Goal: Task Accomplishment & Management: Manage account settings

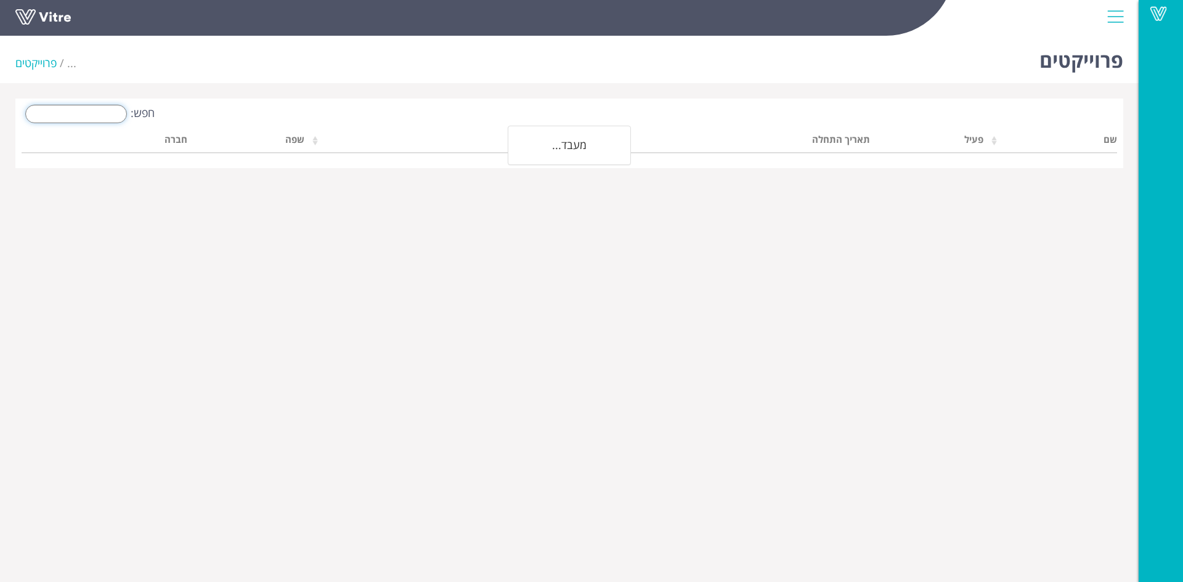
click at [103, 112] on input "חפש:" at bounding box center [76, 114] width 102 height 18
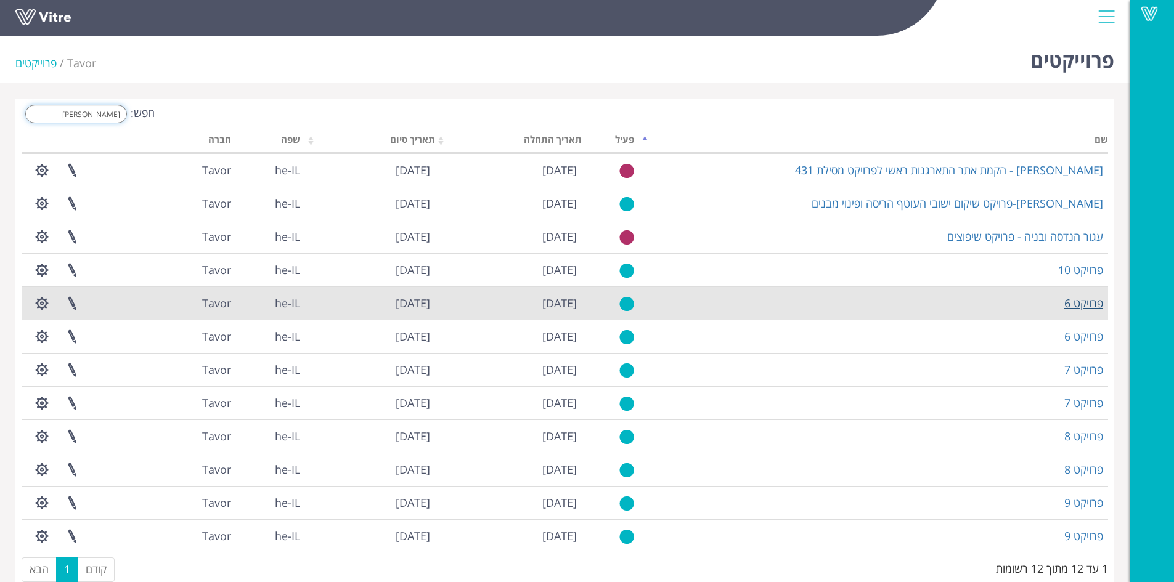
type input "פרוי"
click at [1088, 301] on link "פרויקט 6" at bounding box center [1083, 303] width 39 height 15
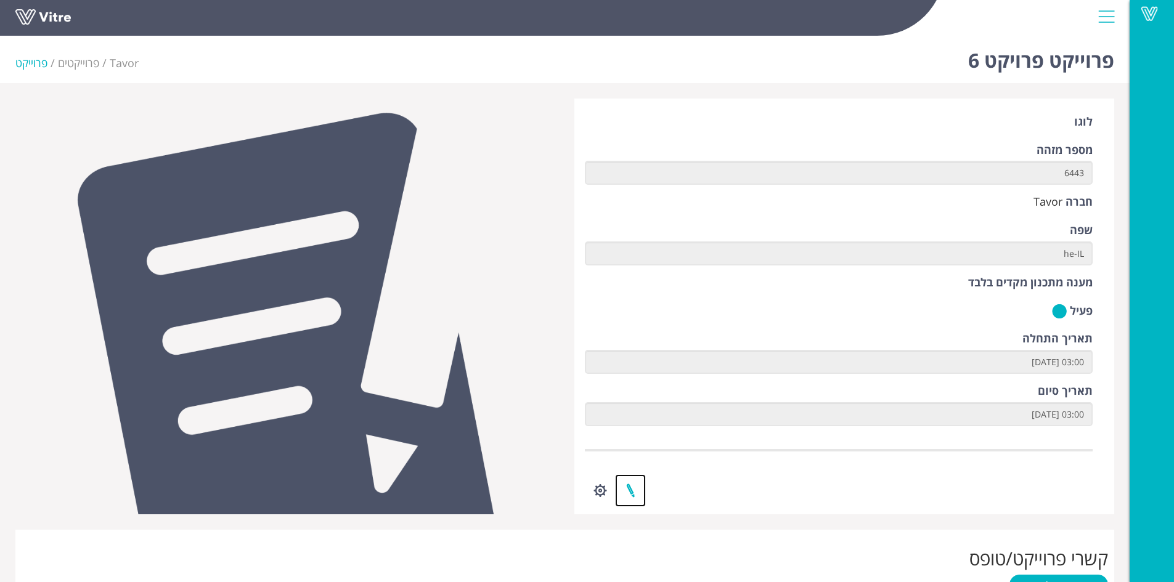
click at [634, 488] on link at bounding box center [630, 490] width 31 height 33
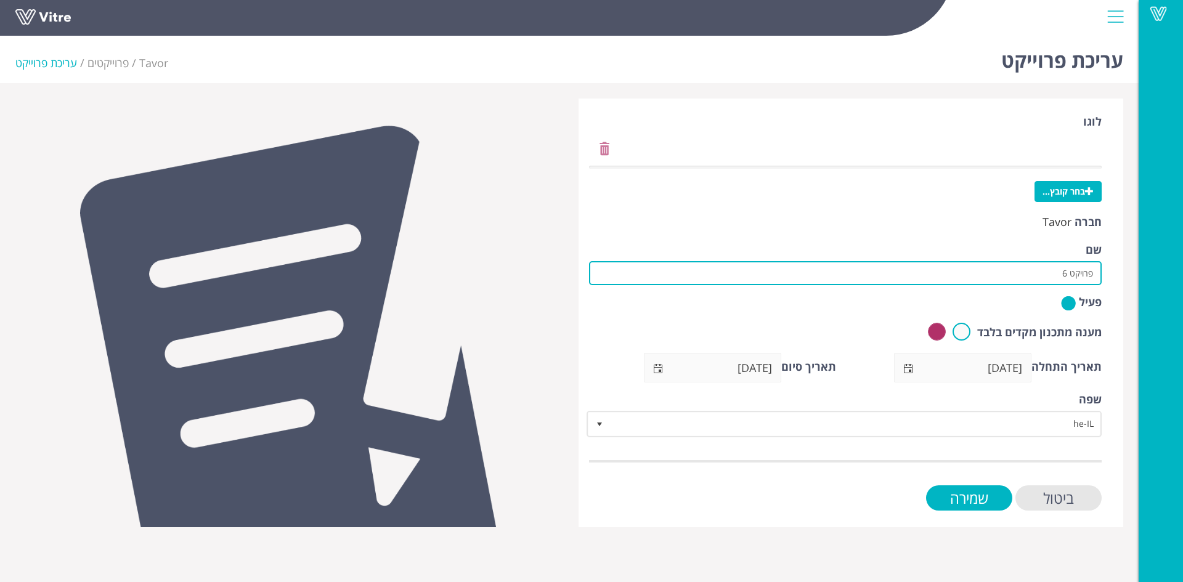
drag, startPoint x: 1039, startPoint y: 278, endPoint x: 1123, endPoint y: 270, distance: 84.2
click at [1123, 270] on div "לוגו בחר קובץ... חברה Tavor שם פרויקט 6 פעיל מענה מתכנון מקדים בלבד תאריך התחלה…" at bounding box center [851, 313] width 545 height 429
paste input "קל בנין-בריכת יבנה"
type input "קל בנין-בריכת יבנה"
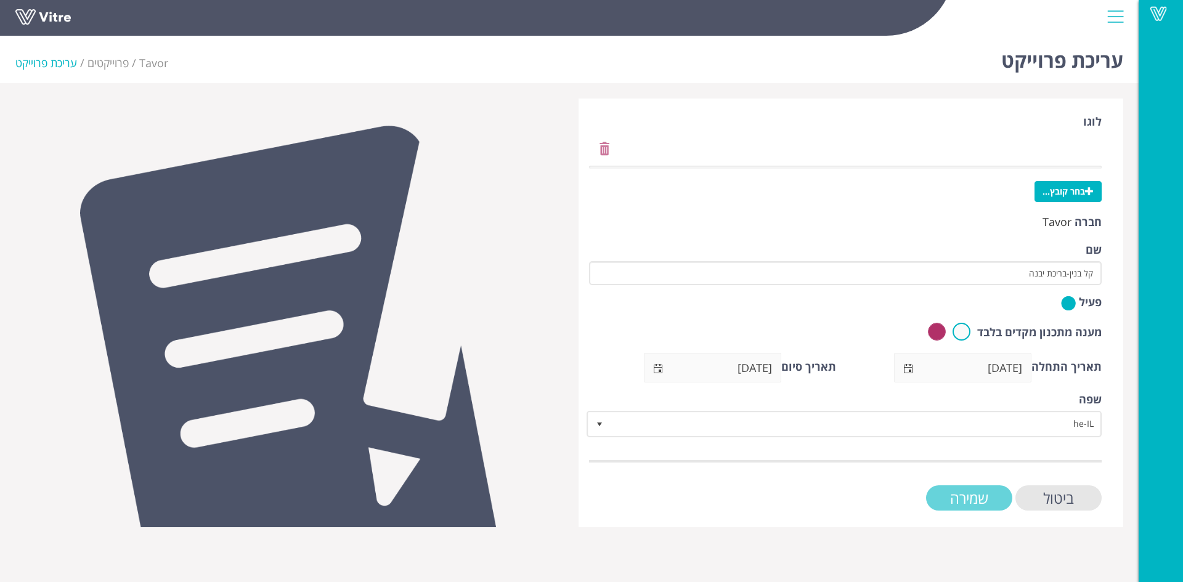
click at [984, 502] on input "שמירה" at bounding box center [969, 497] width 86 height 25
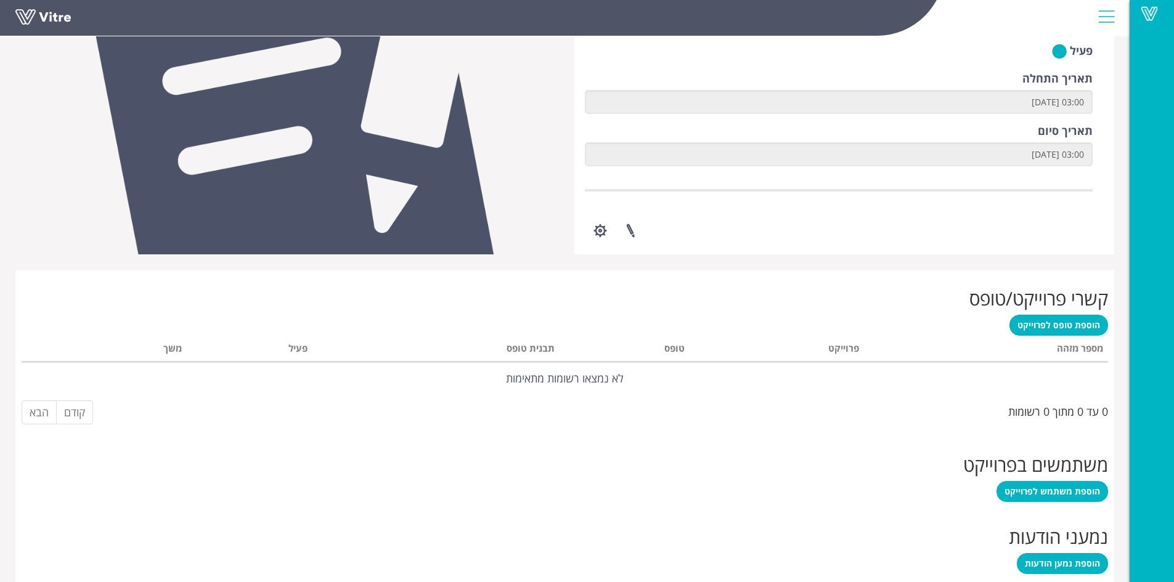
scroll to position [262, 0]
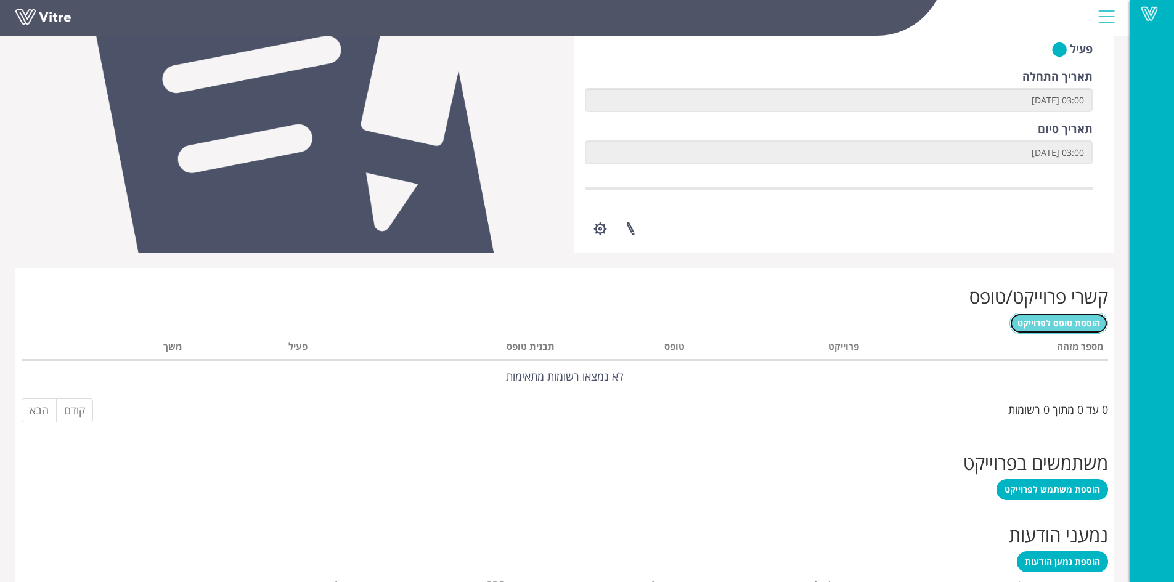
click at [1076, 327] on span "הוספת טופס לפרוייקט" at bounding box center [1058, 323] width 83 height 12
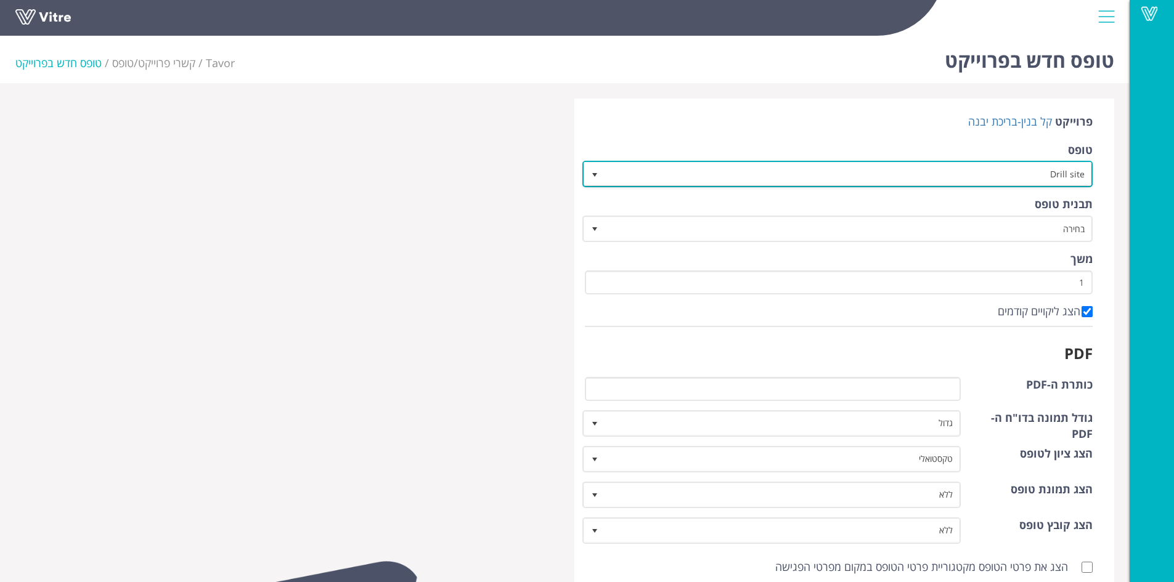
click at [595, 174] on span "select" at bounding box center [595, 175] width 10 height 10
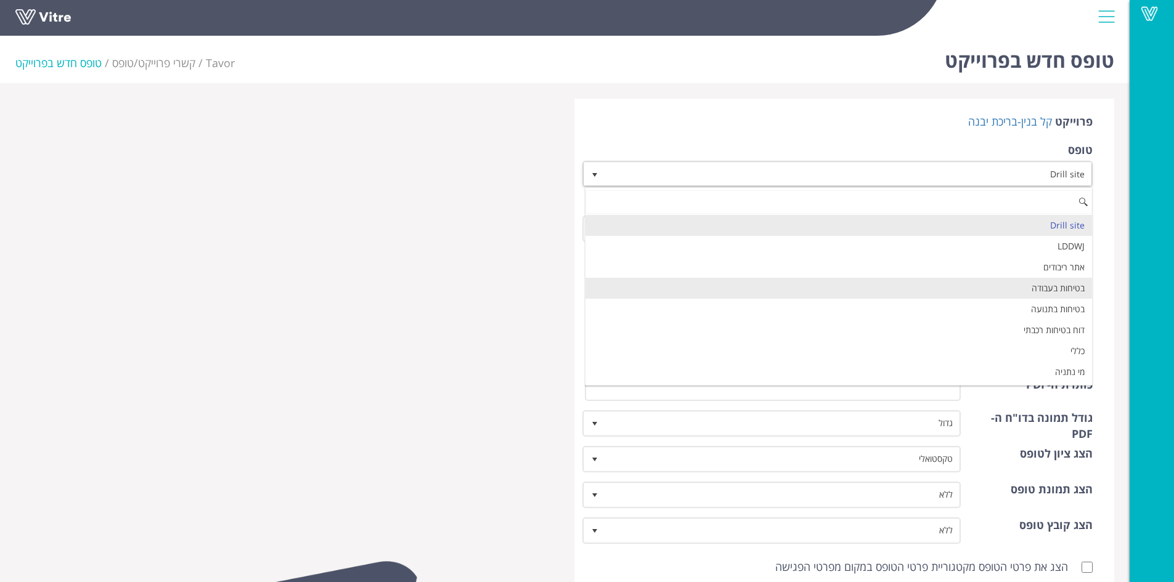
click at [797, 282] on li "בטיחות בעבודה" at bounding box center [838, 288] width 507 height 21
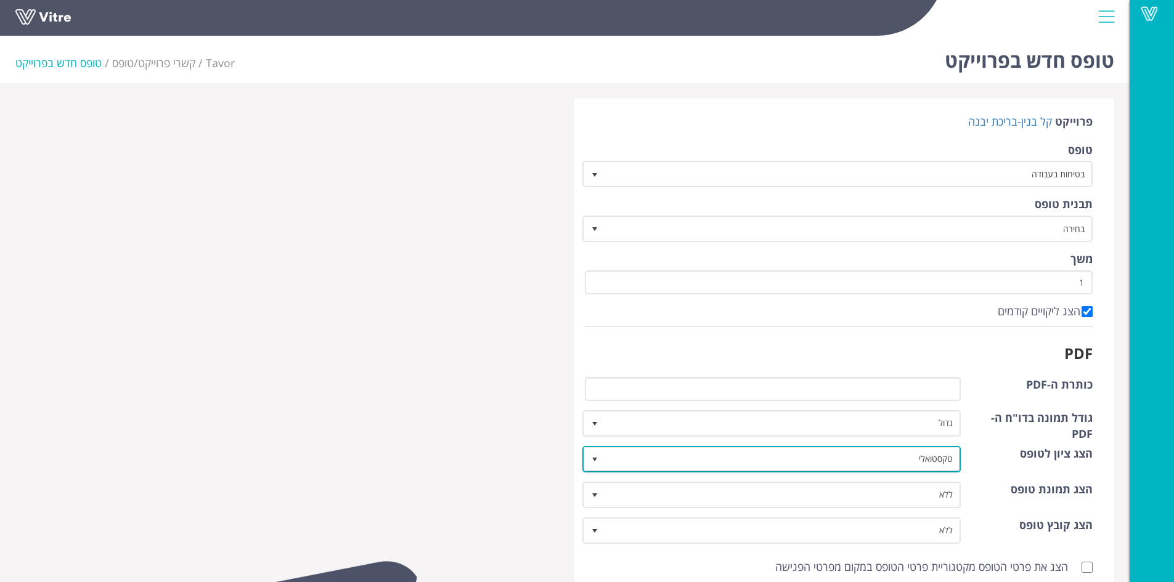
click at [596, 460] on span "select" at bounding box center [595, 460] width 10 height 10
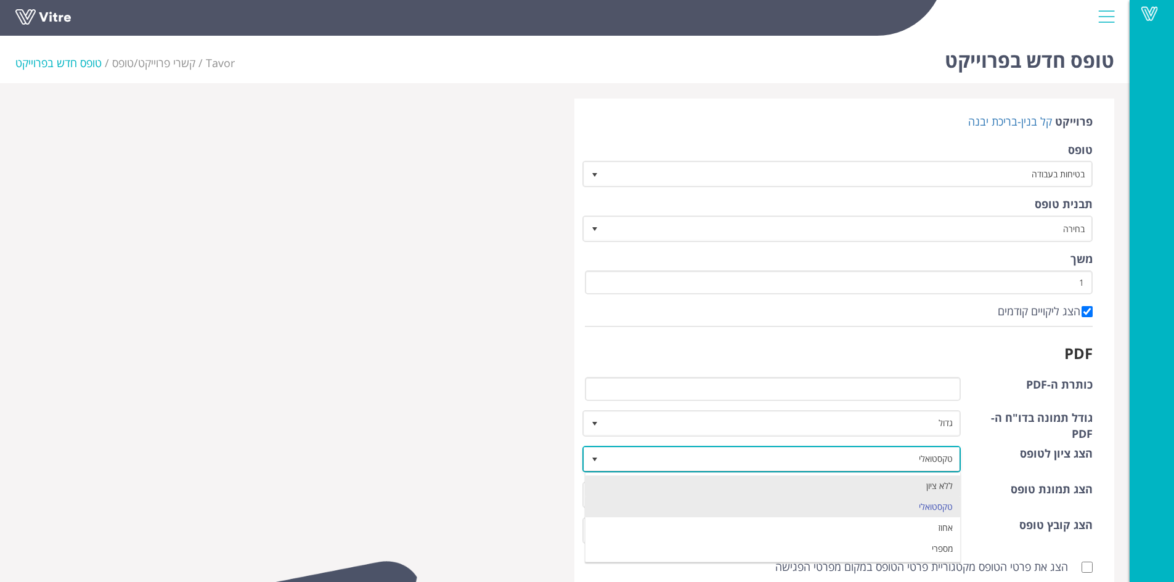
click at [628, 480] on li "ללא ציון" at bounding box center [772, 486] width 375 height 21
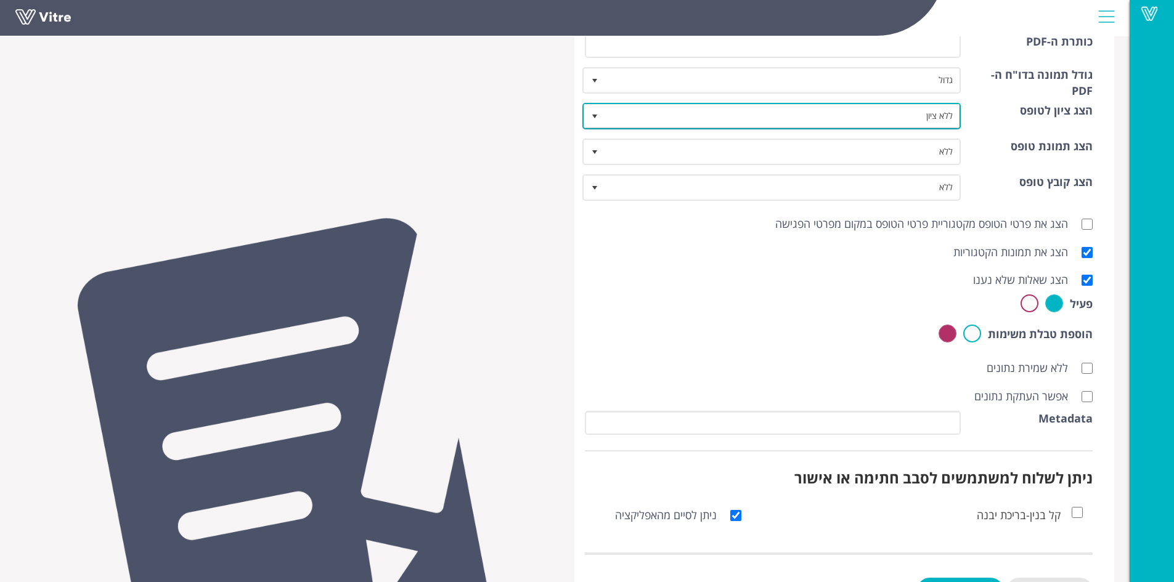
scroll to position [396, 0]
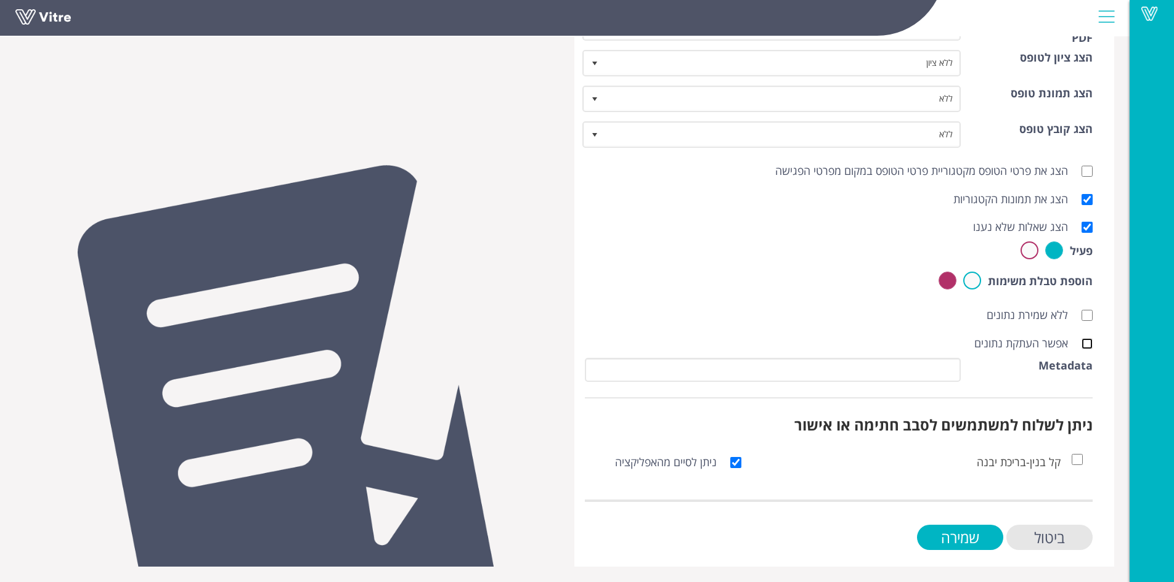
click at [1092, 341] on input "אפשר העתקת נתונים" at bounding box center [1086, 343] width 11 height 11
checkbox input "true"
click at [980, 539] on input "שמירה" at bounding box center [960, 537] width 86 height 25
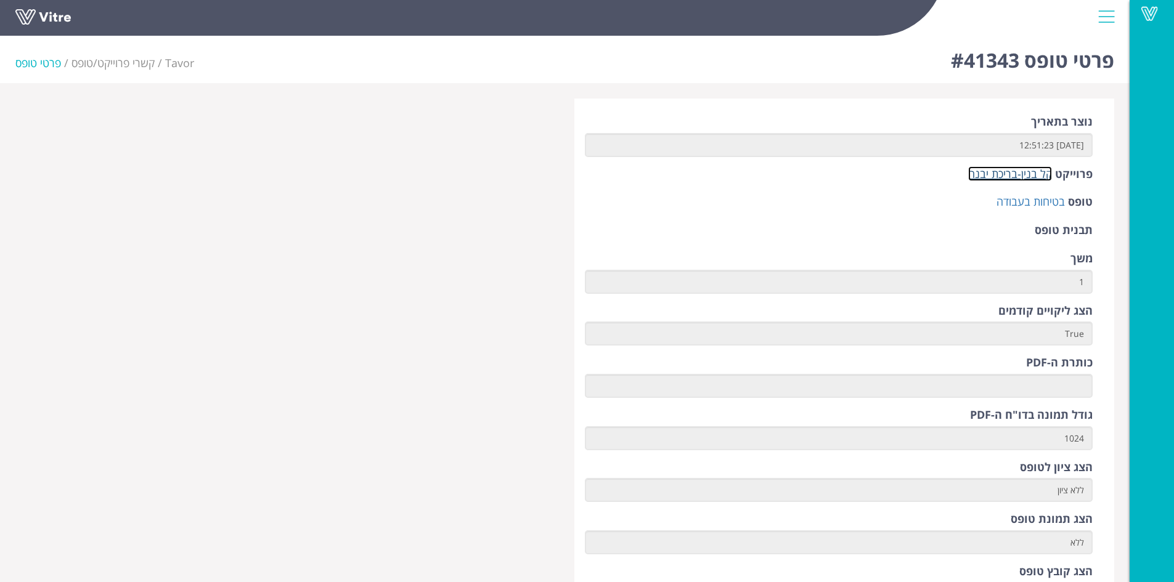
click at [1002, 172] on link "קל בנין-בריכת יבנה" at bounding box center [1010, 173] width 84 height 15
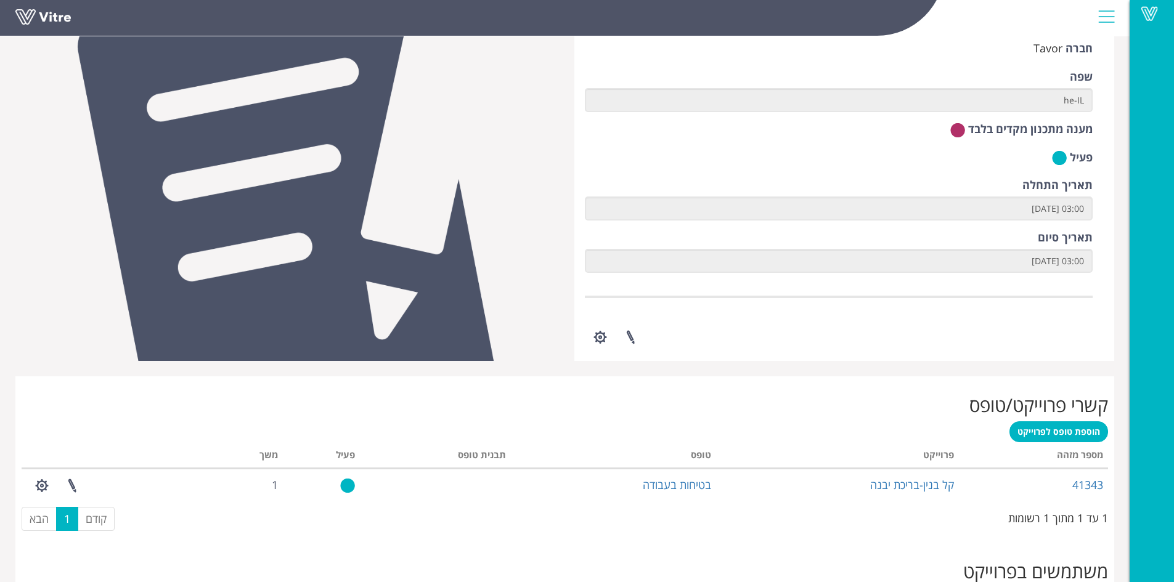
scroll to position [231, 0]
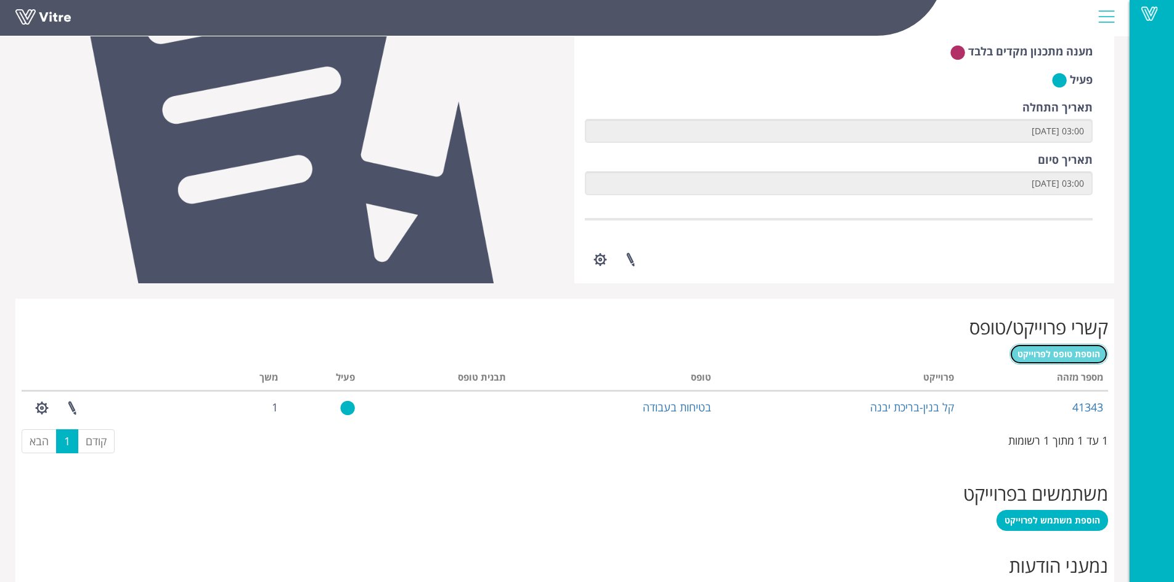
click at [1052, 354] on span "הוספת טופס לפרוייקט" at bounding box center [1058, 354] width 83 height 12
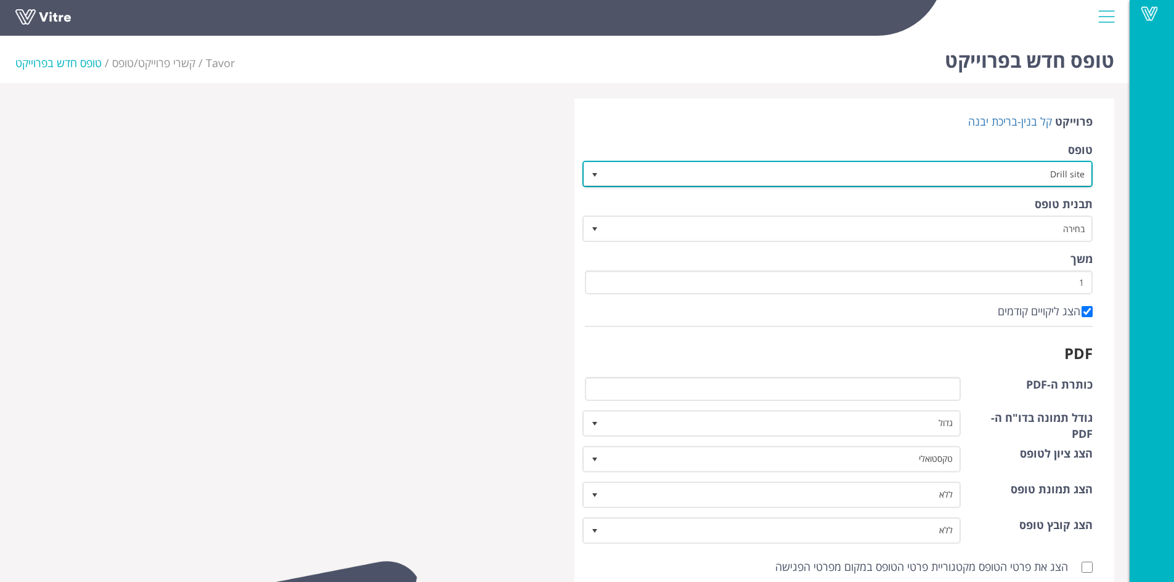
click at [596, 173] on span "select" at bounding box center [595, 175] width 10 height 10
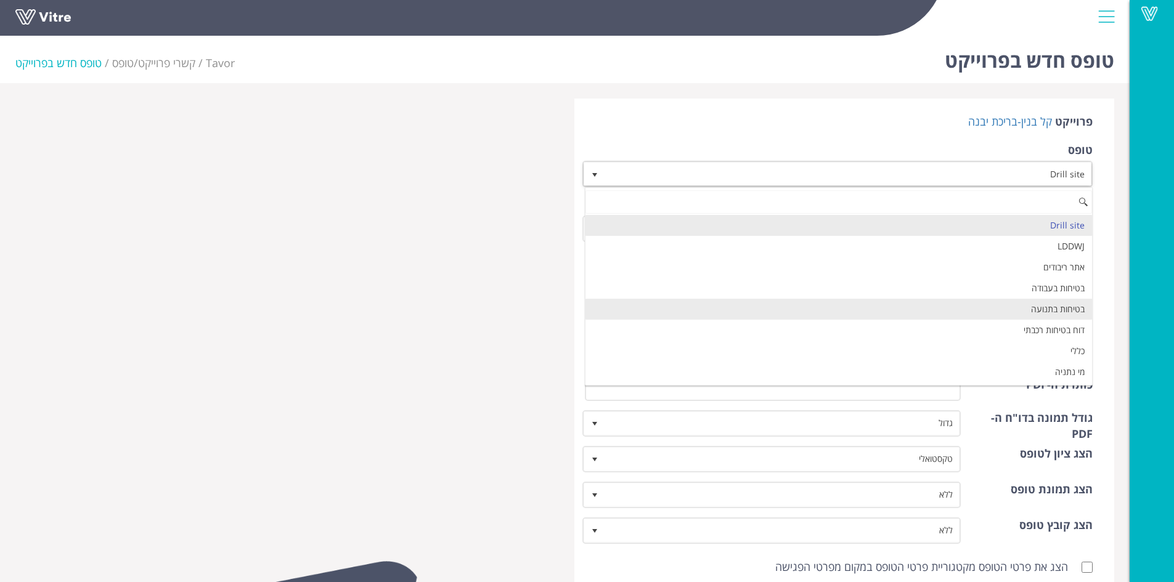
click at [884, 306] on li "בטיחות בתנועה" at bounding box center [838, 309] width 507 height 21
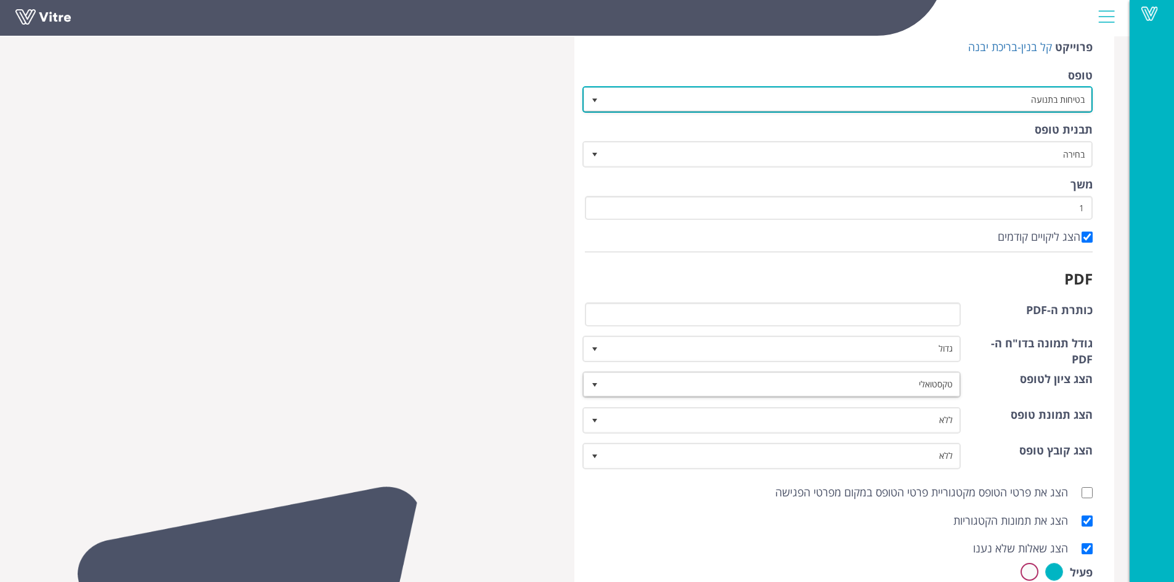
scroll to position [77, 0]
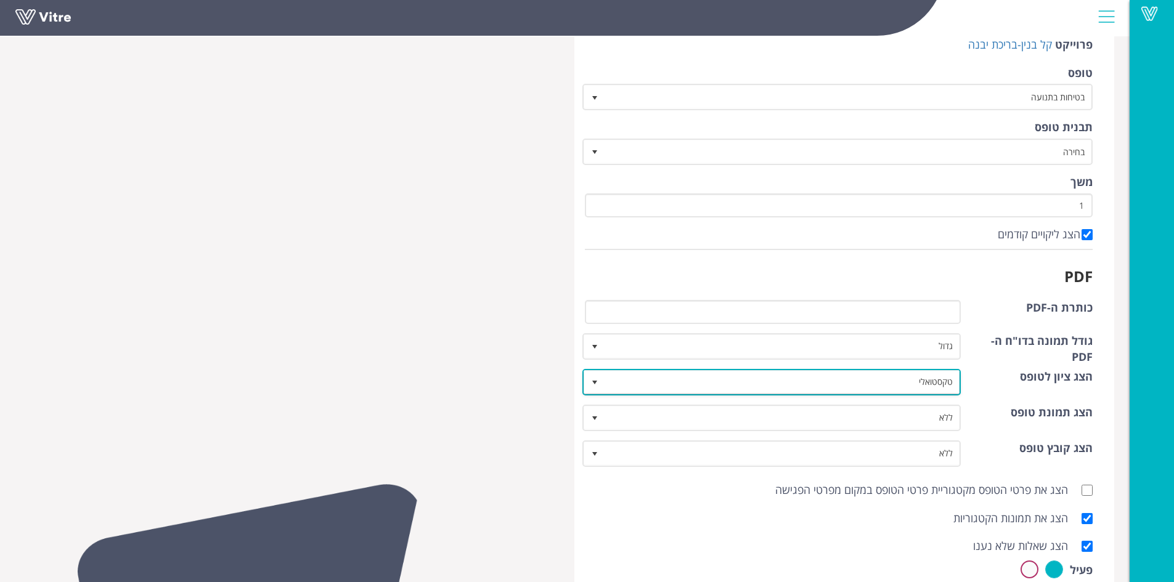
click at [596, 381] on span "select" at bounding box center [595, 383] width 10 height 10
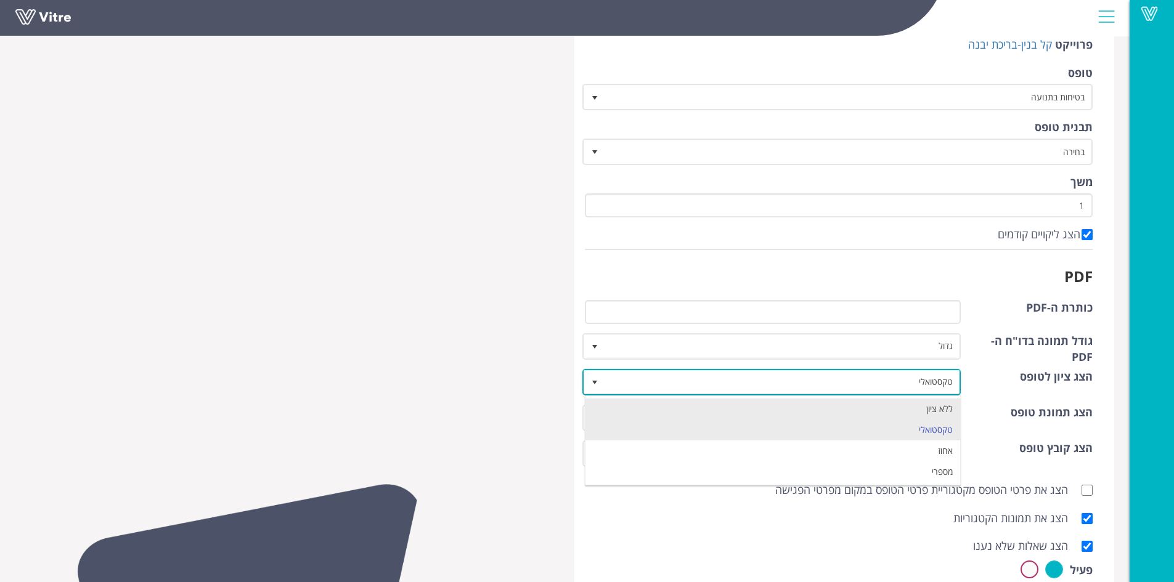
click at [627, 399] on li "ללא ציון" at bounding box center [772, 409] width 375 height 21
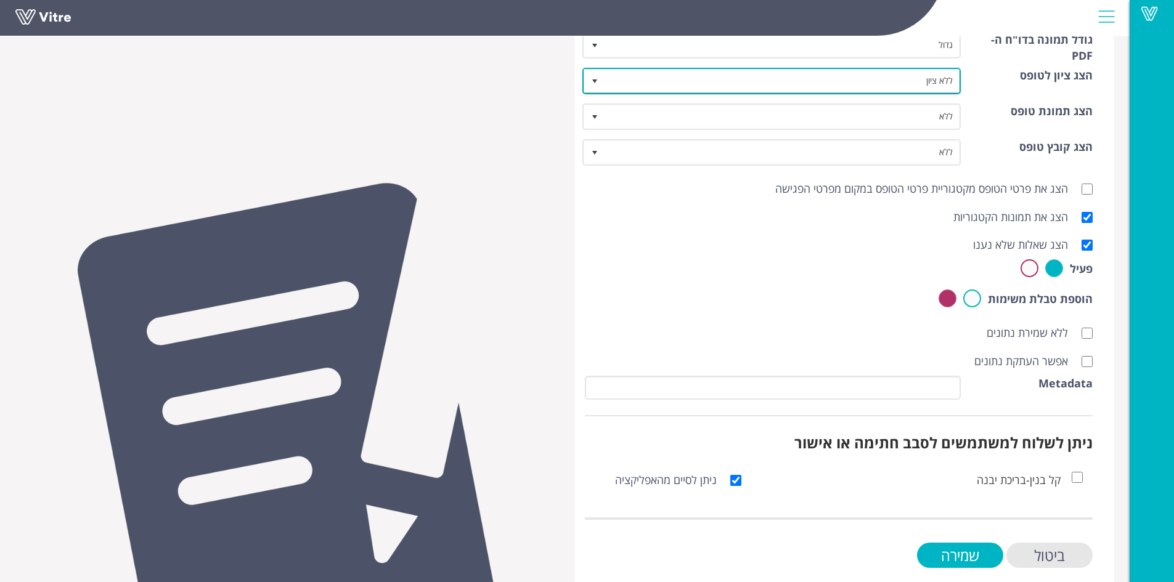
scroll to position [381, 0]
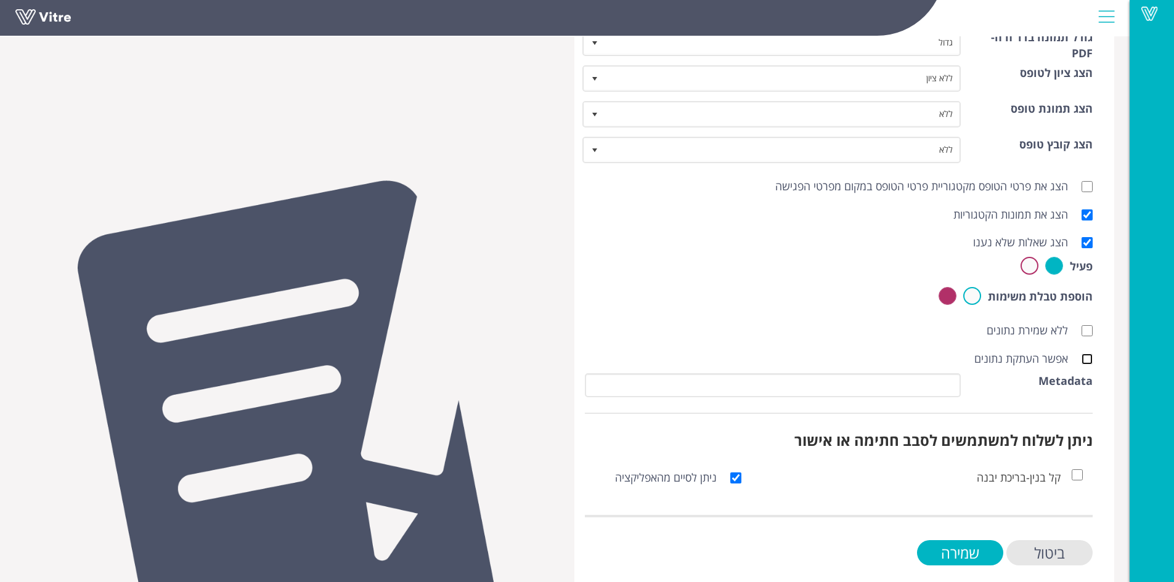
click at [1084, 364] on input "אפשר העתקת נתונים" at bounding box center [1086, 359] width 11 height 11
checkbox input "true"
click at [962, 556] on input "שמירה" at bounding box center [960, 552] width 86 height 25
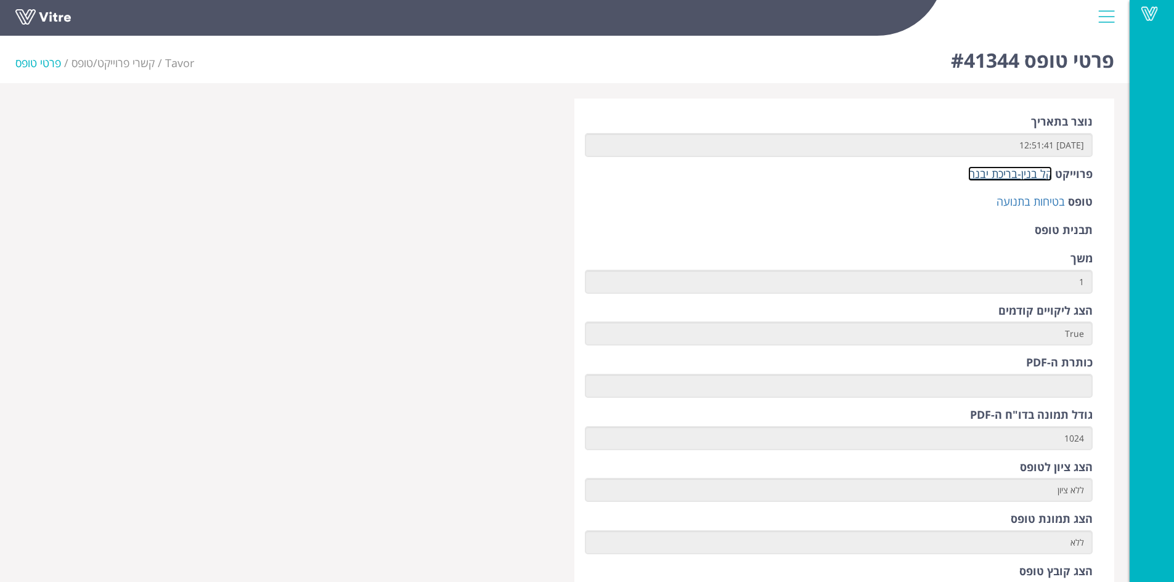
click at [996, 172] on link "קל בנין-בריכת יבנה" at bounding box center [1010, 173] width 84 height 15
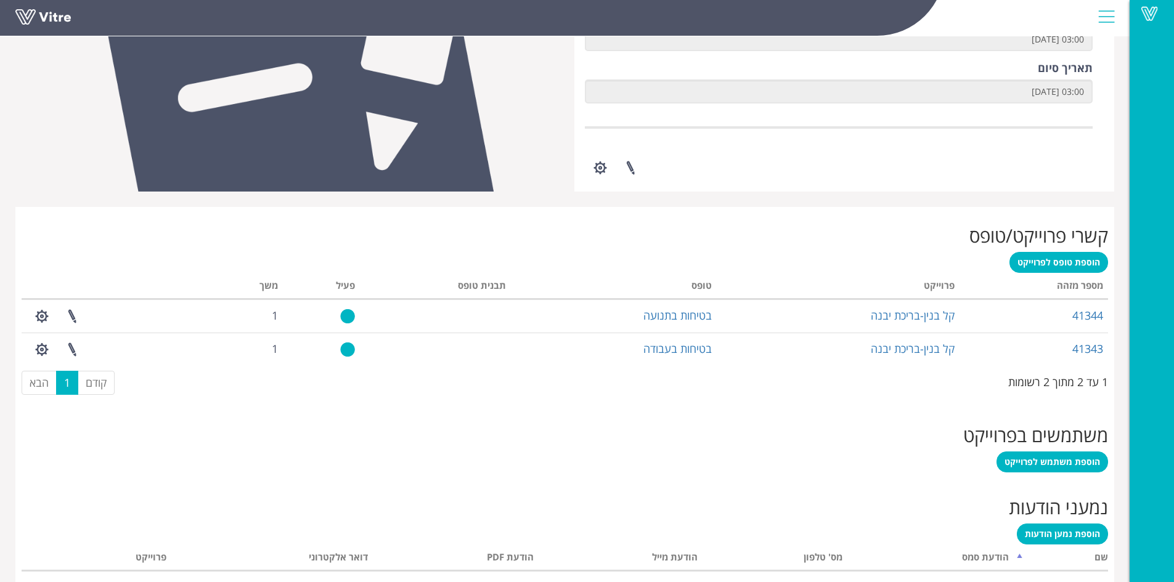
scroll to position [323, 0]
click at [1067, 262] on span "הוספת טופס לפרוייקט" at bounding box center [1058, 262] width 83 height 12
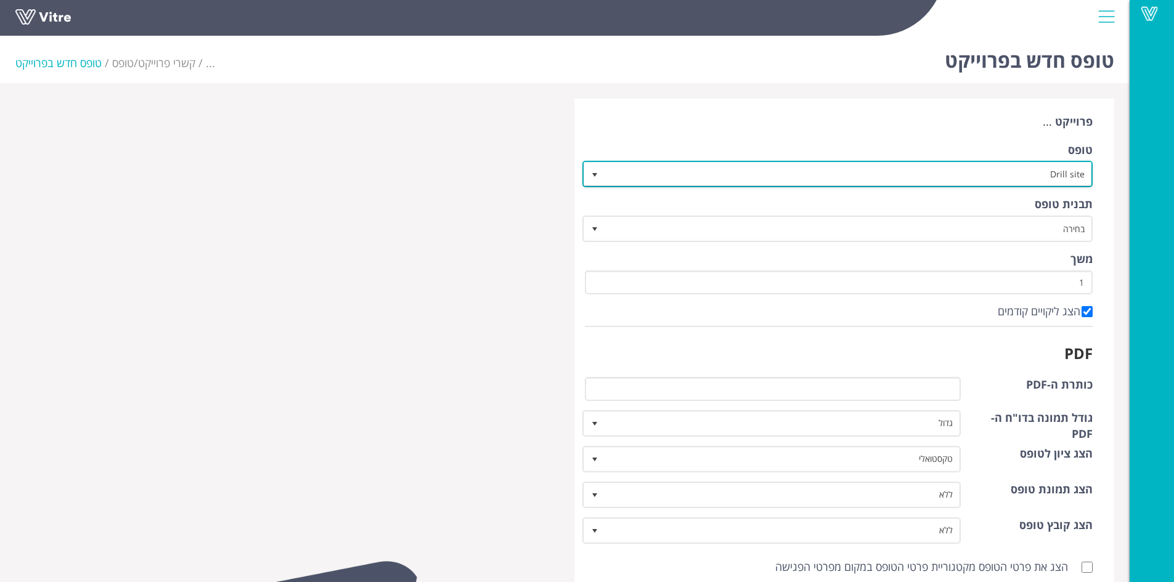
click at [595, 173] on span "select" at bounding box center [595, 175] width 10 height 10
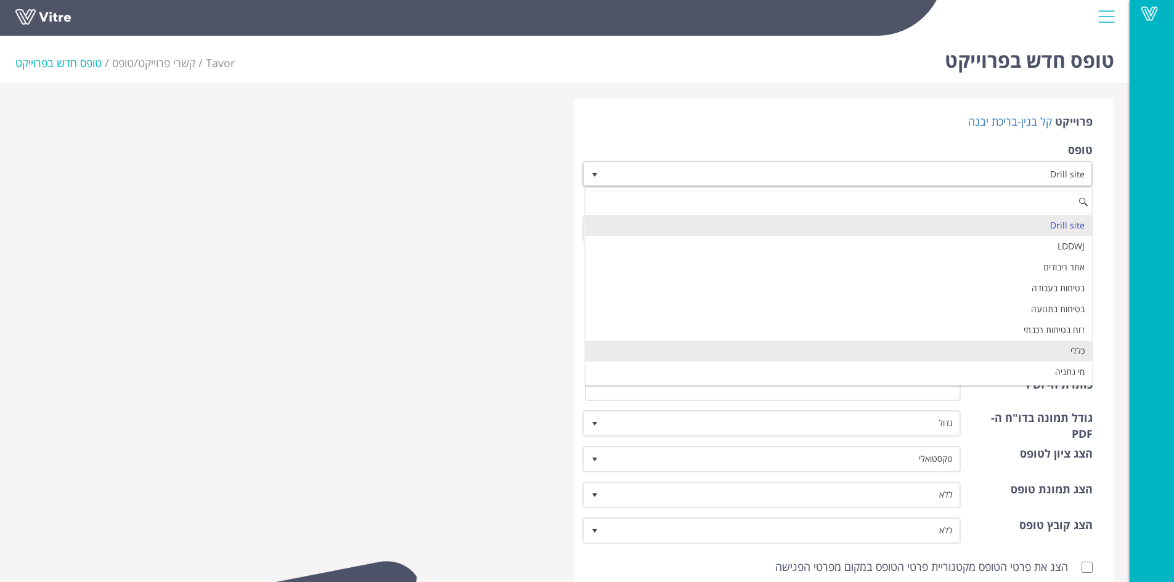
click at [880, 350] on li "כללי" at bounding box center [838, 351] width 507 height 21
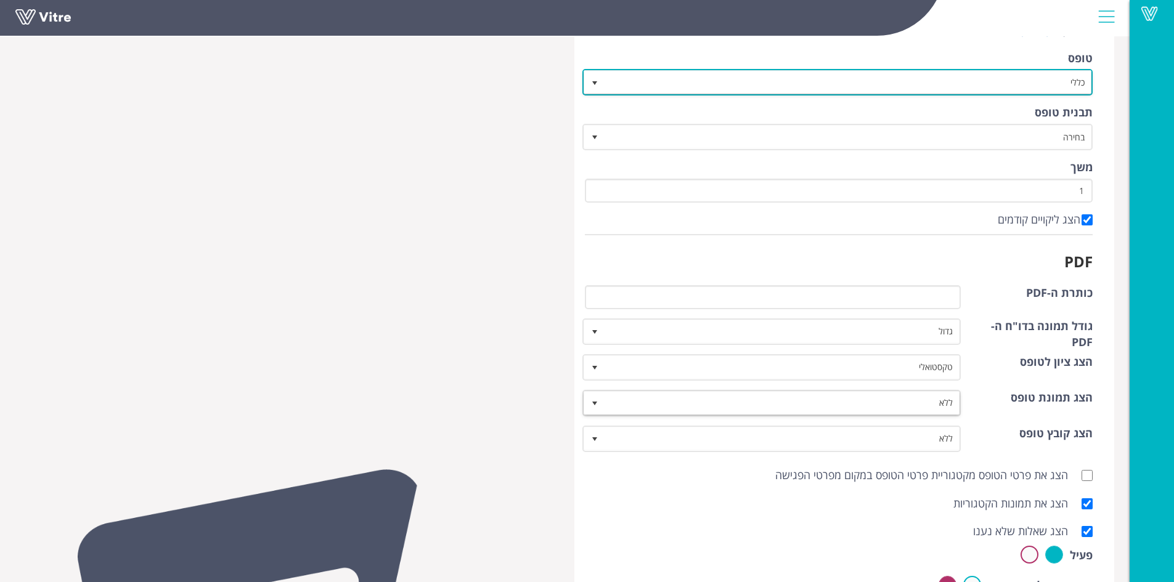
scroll to position [92, 0]
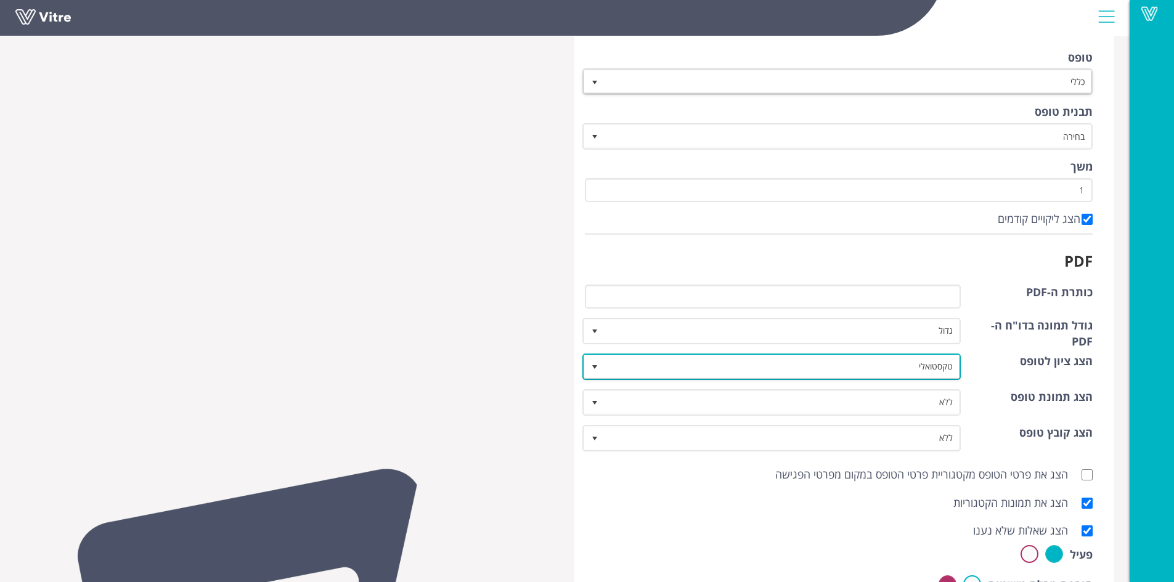
click at [595, 373] on span "select" at bounding box center [595, 366] width 22 height 22
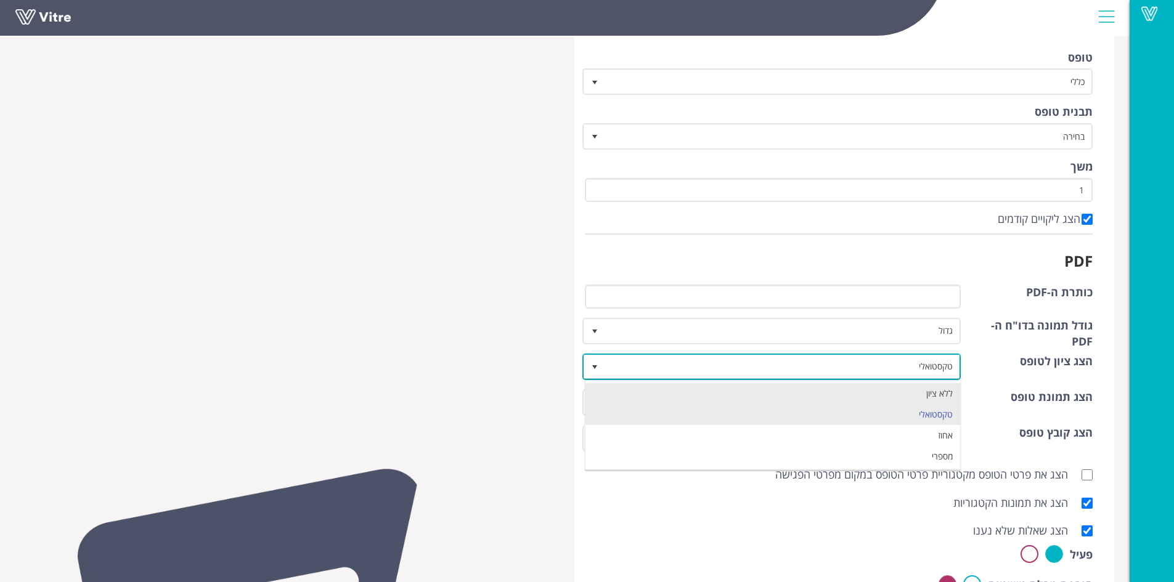
click at [646, 393] on li "ללא ציון" at bounding box center [772, 393] width 375 height 21
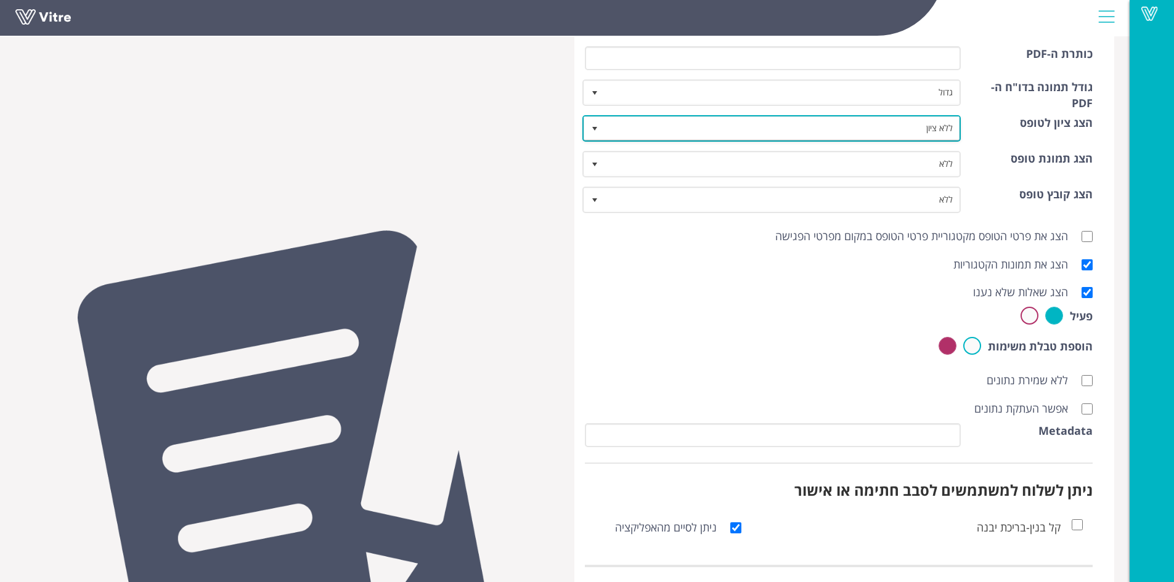
scroll to position [396, 0]
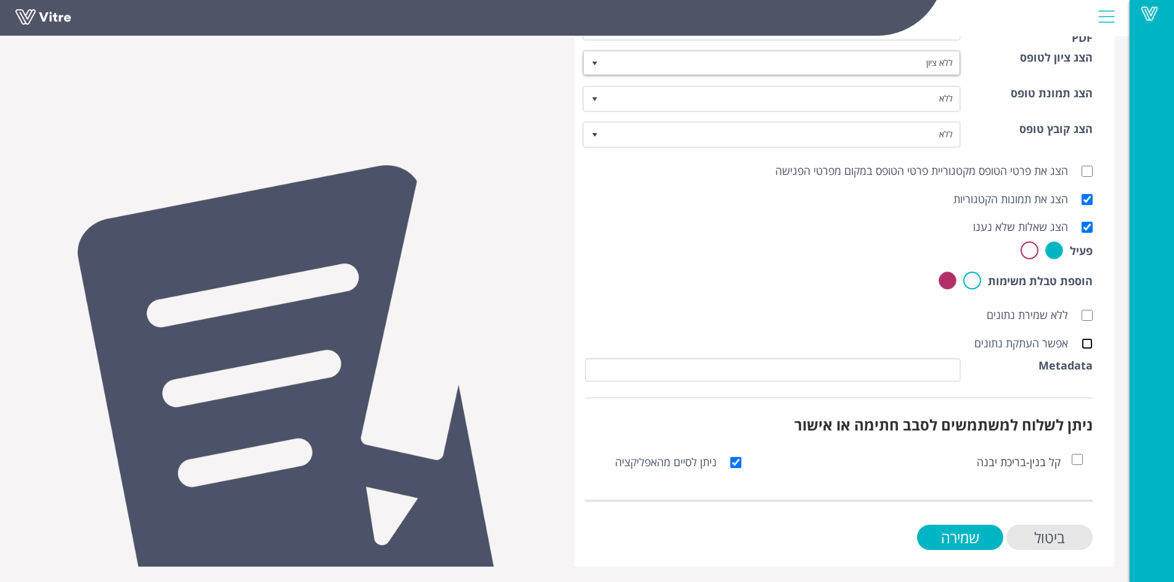
click at [1087, 347] on input "אפשר העתקת נתונים" at bounding box center [1086, 343] width 11 height 11
checkbox input "true"
click at [983, 542] on input "שמירה" at bounding box center [960, 537] width 86 height 25
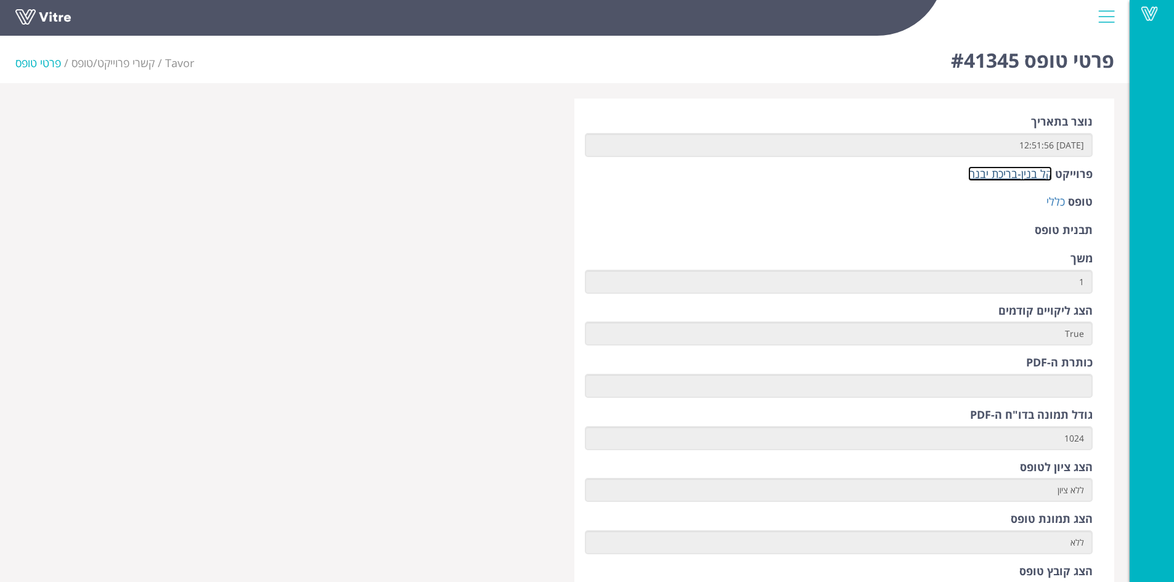
click at [1002, 174] on link "קל בנין-בריכת יבנה" at bounding box center [1010, 173] width 84 height 15
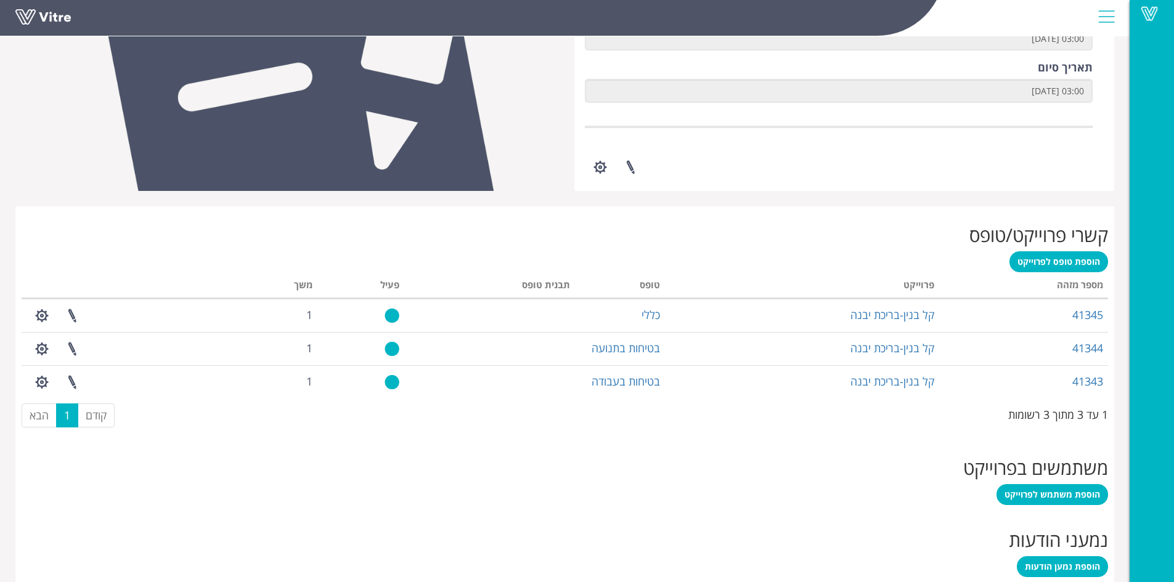
scroll to position [431, 0]
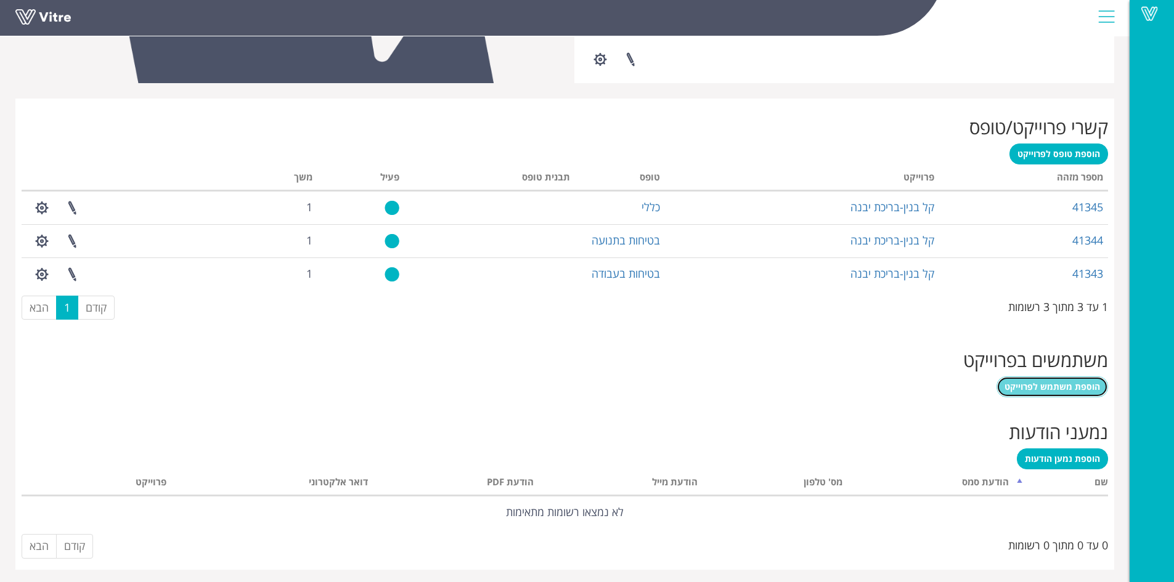
click at [1047, 392] on span "הוספת משתמש לפרוייקט" at bounding box center [1051, 387] width 95 height 12
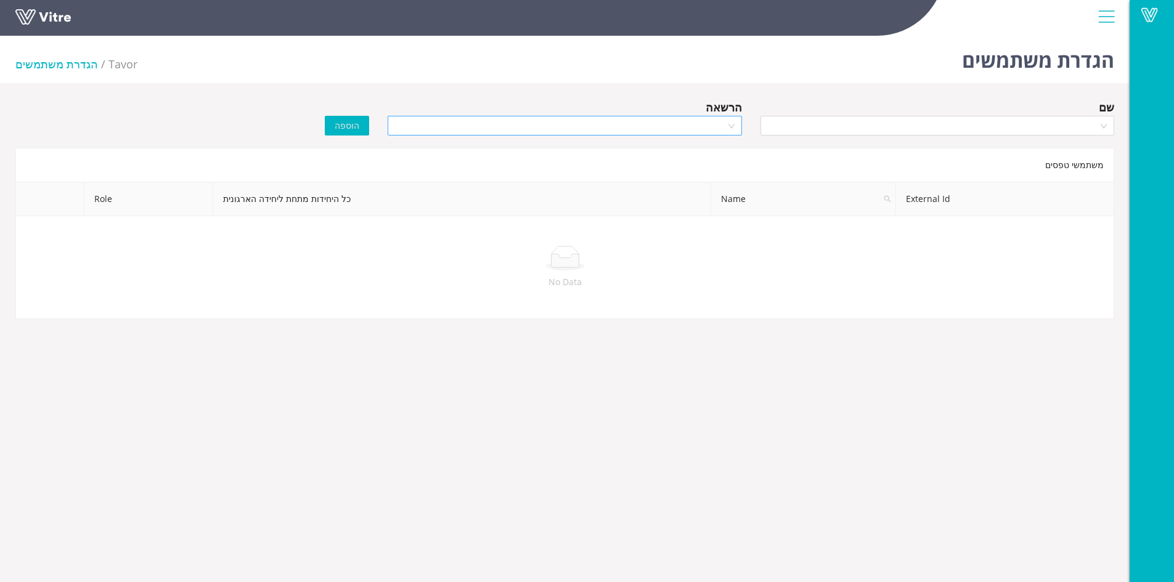
click at [729, 121] on div at bounding box center [565, 126] width 354 height 20
click at [711, 164] on div "Manager" at bounding box center [564, 170] width 339 height 14
click at [1107, 125] on div at bounding box center [937, 126] width 354 height 20
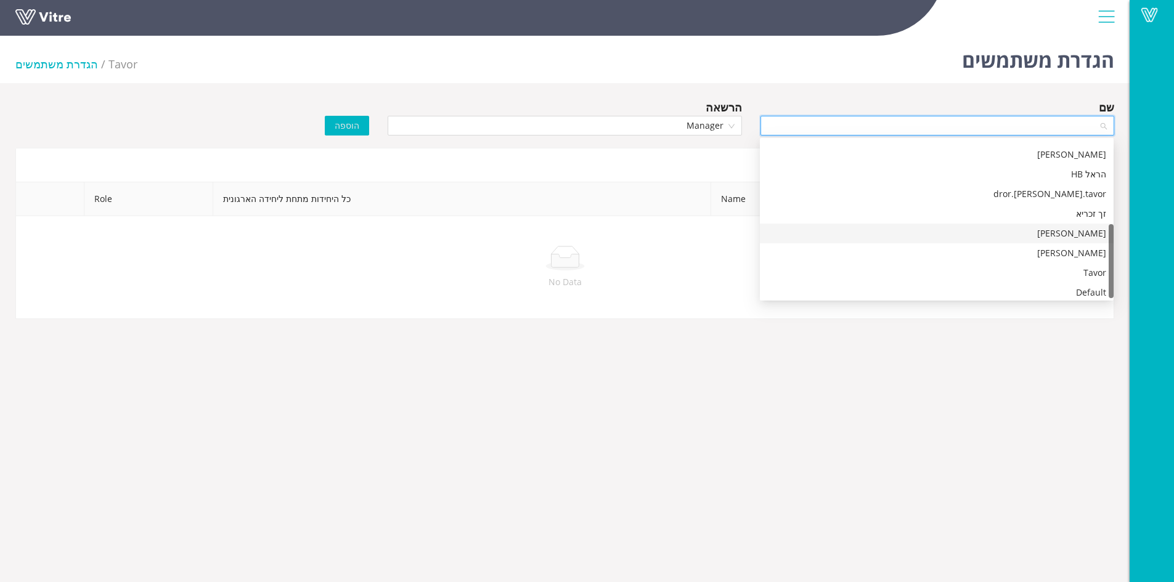
scroll to position [177, 0]
click at [1076, 267] on div "Tavor" at bounding box center [936, 269] width 339 height 14
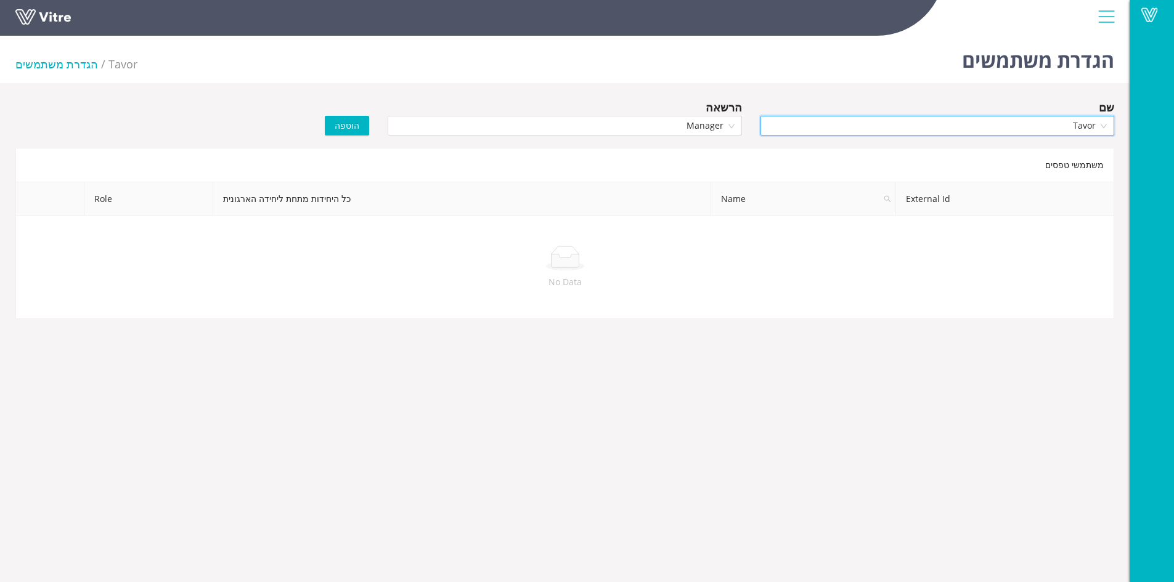
click at [364, 131] on button "הוספה" at bounding box center [347, 126] width 44 height 20
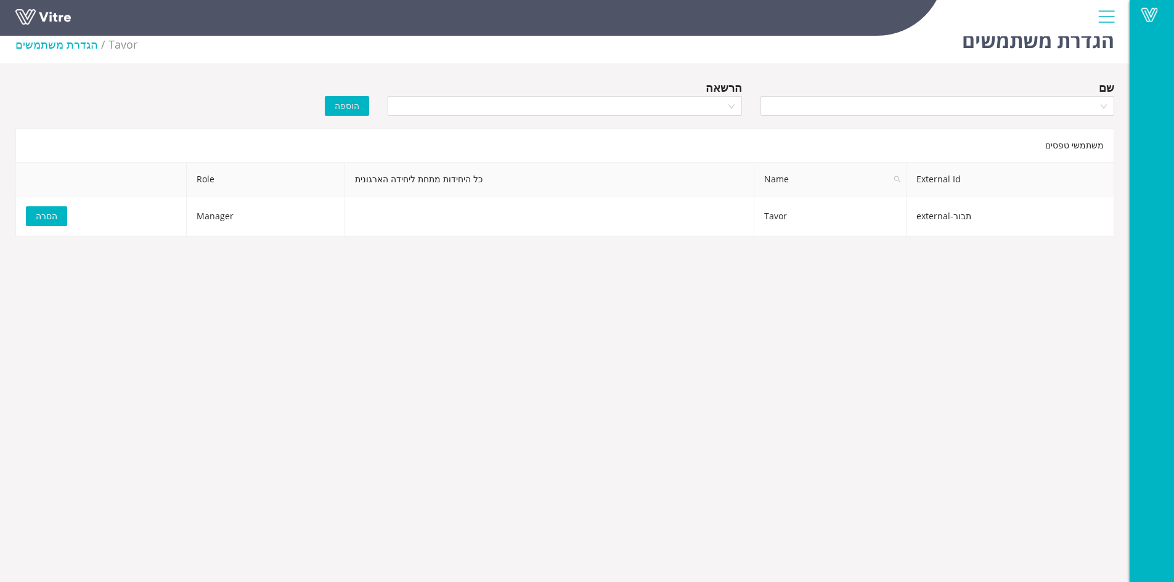
scroll to position [31, 0]
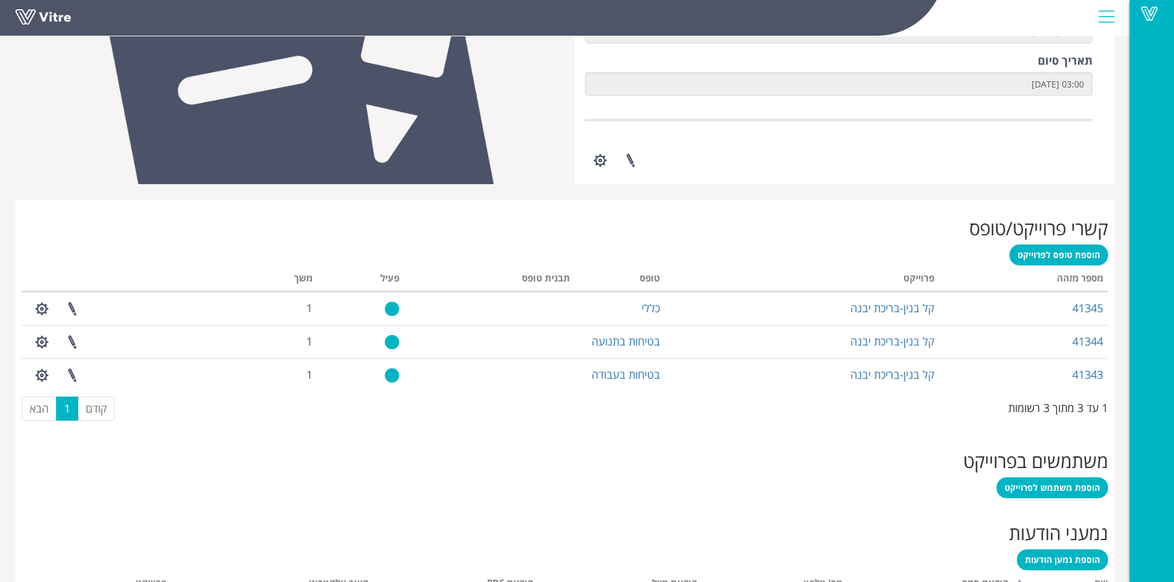
scroll to position [434, 0]
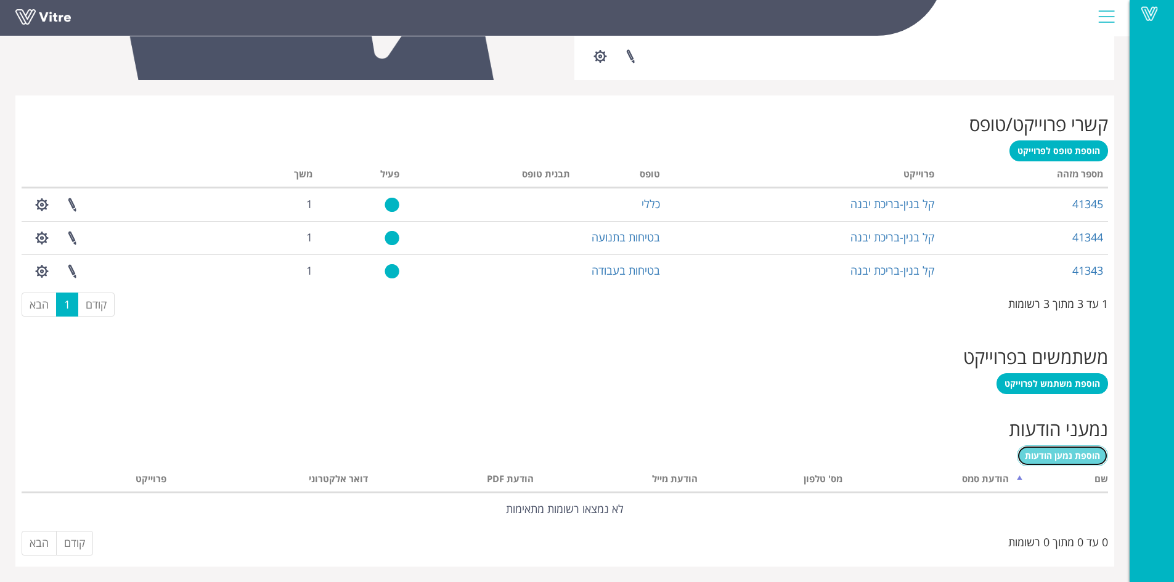
click at [1040, 450] on span "הוספת נמען הודעות" at bounding box center [1062, 456] width 75 height 12
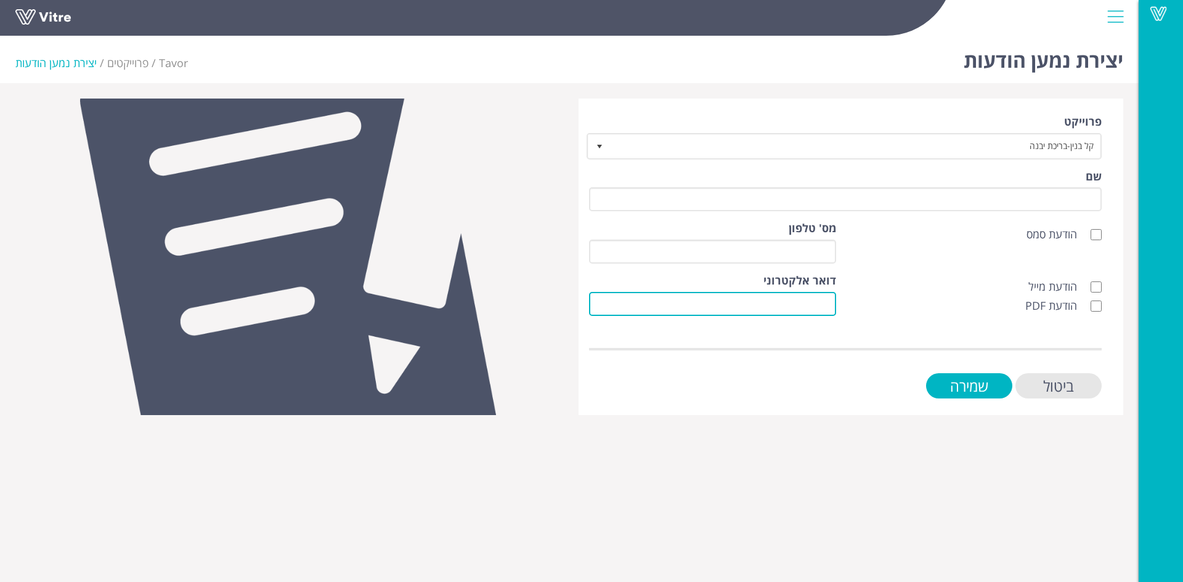
click at [830, 298] on input "דואר אלקטרוני" at bounding box center [712, 304] width 247 height 24
paste input "German.Lukyanov@kalbinyan.com"
type input "German.Lukyanov@kalbinyan.com"
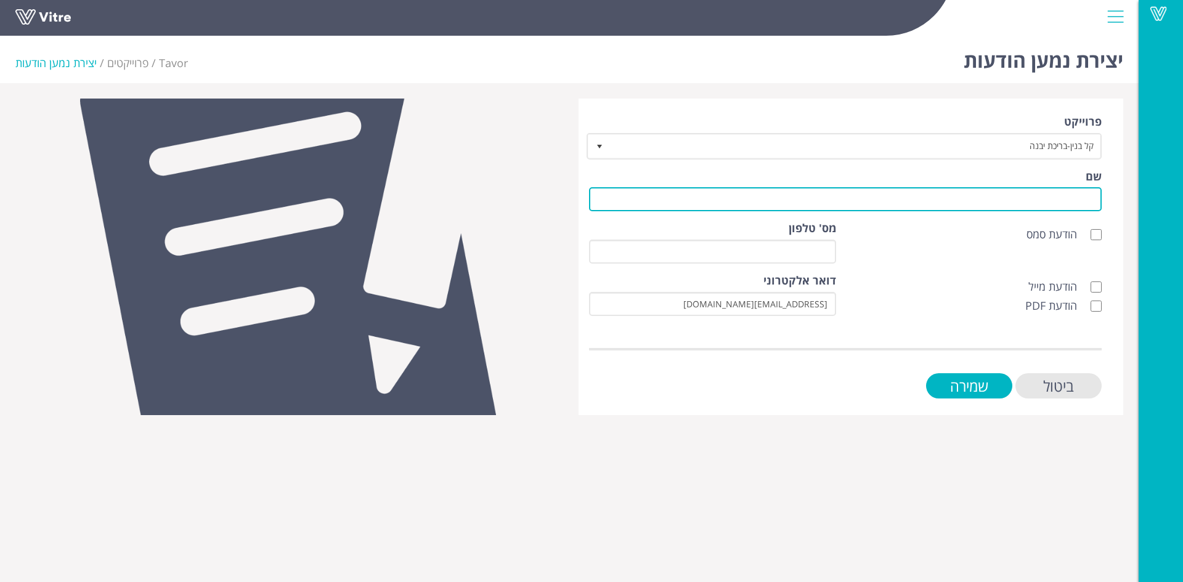
click at [1068, 195] on input "שם" at bounding box center [845, 199] width 513 height 24
type input "לקוח"
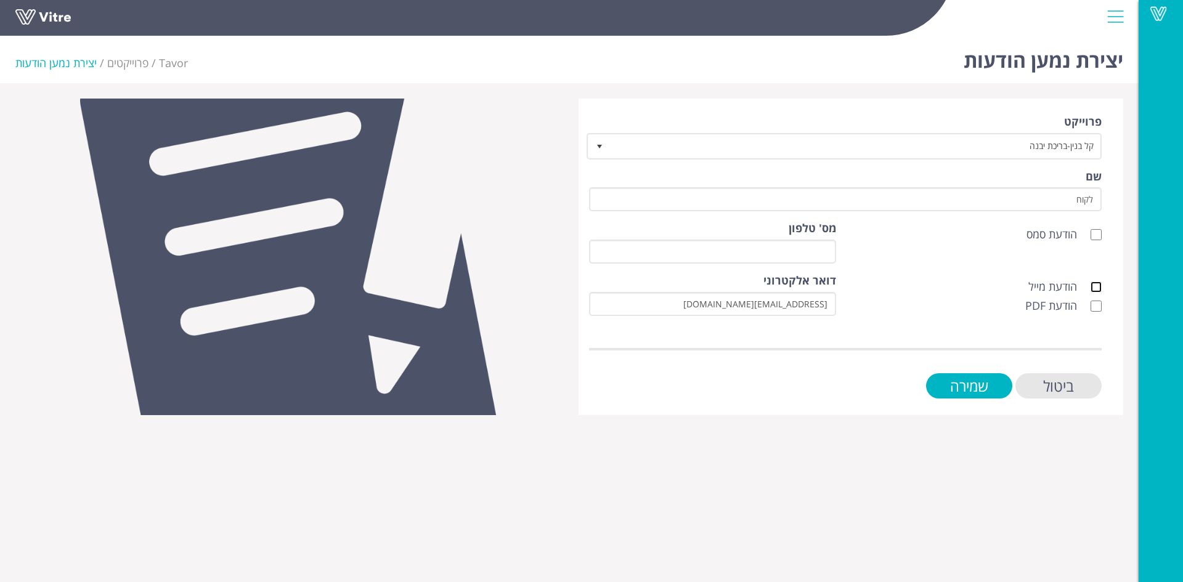
click at [1095, 285] on input "הודעת מייל" at bounding box center [1095, 287] width 11 height 11
checkbox input "true"
click at [1094, 304] on input "הודעת PDF" at bounding box center [1095, 306] width 11 height 11
checkbox input "true"
click at [996, 392] on input "שמירה" at bounding box center [969, 385] width 86 height 25
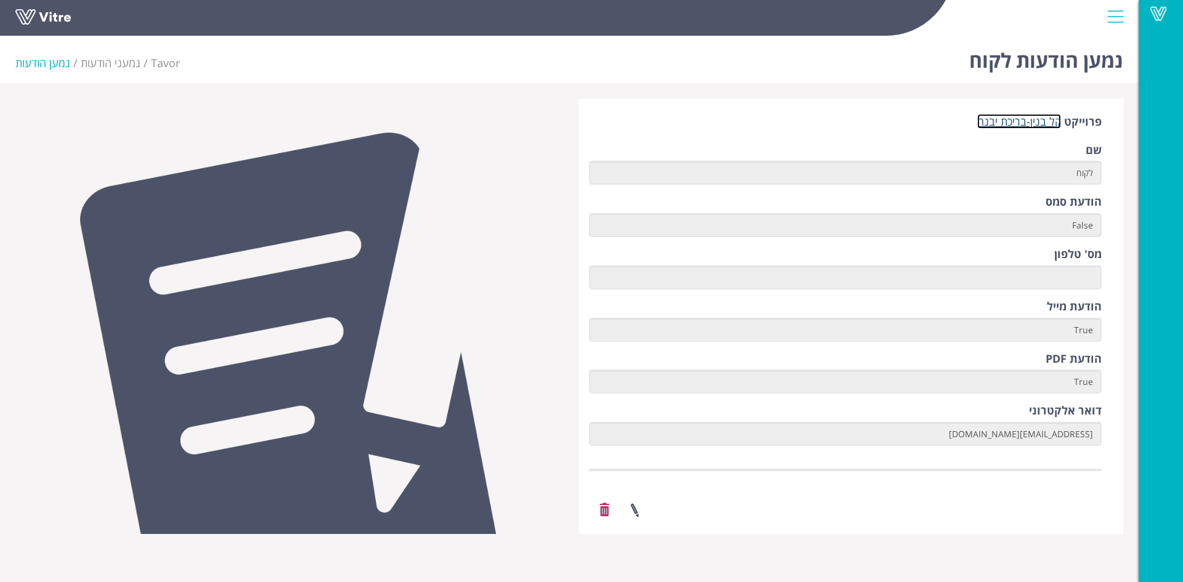
click at [1042, 118] on link "קל בנין-בריכת יבנה" at bounding box center [1019, 121] width 84 height 15
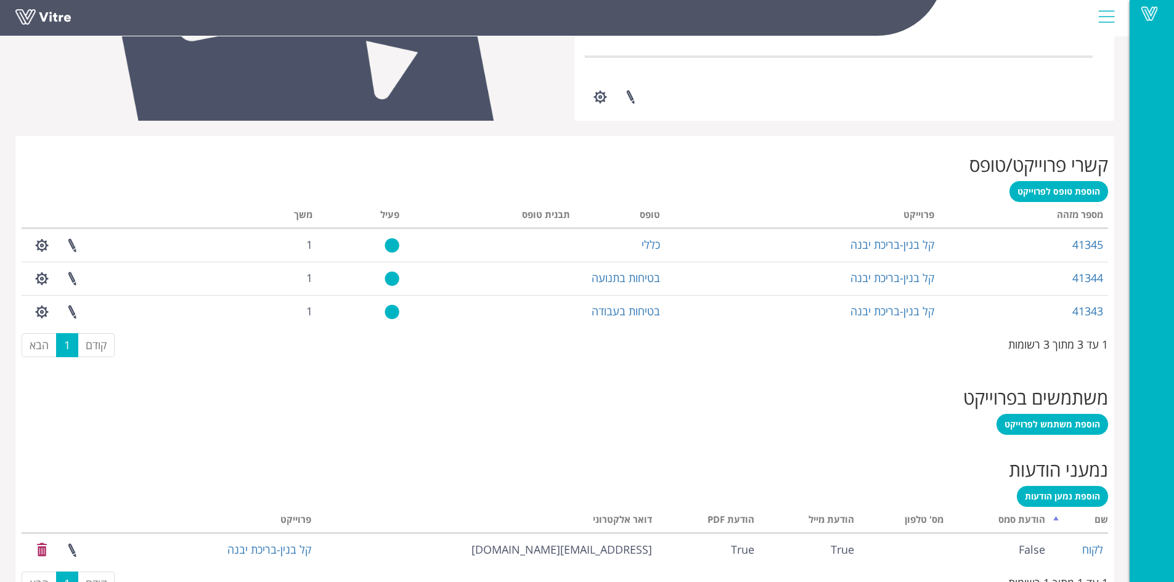
scroll to position [434, 0]
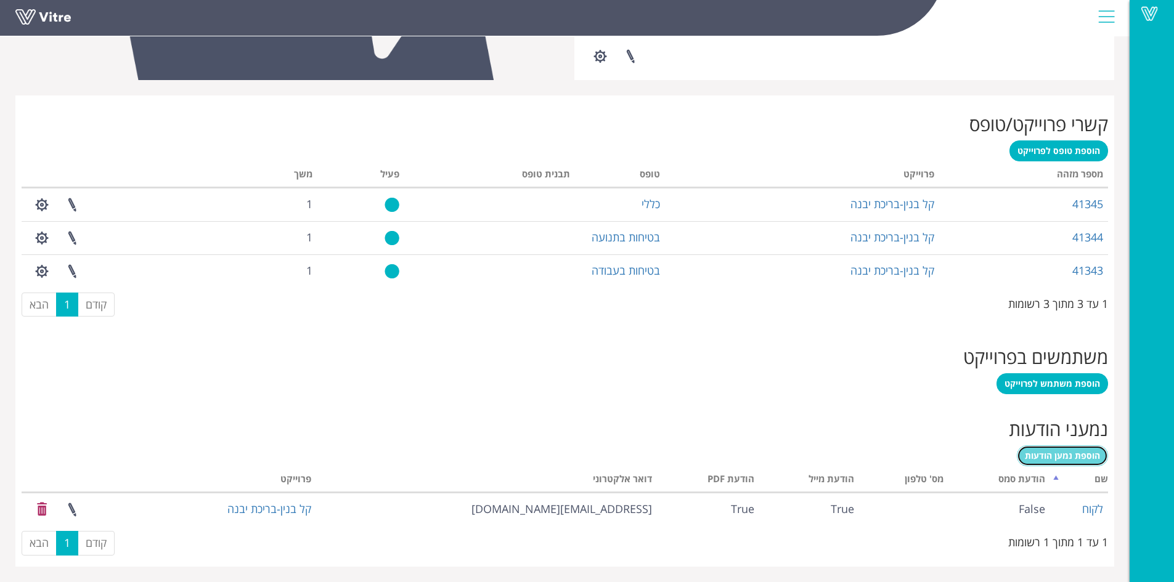
click at [1038, 452] on span "הוספת נמען הודעות" at bounding box center [1062, 456] width 75 height 12
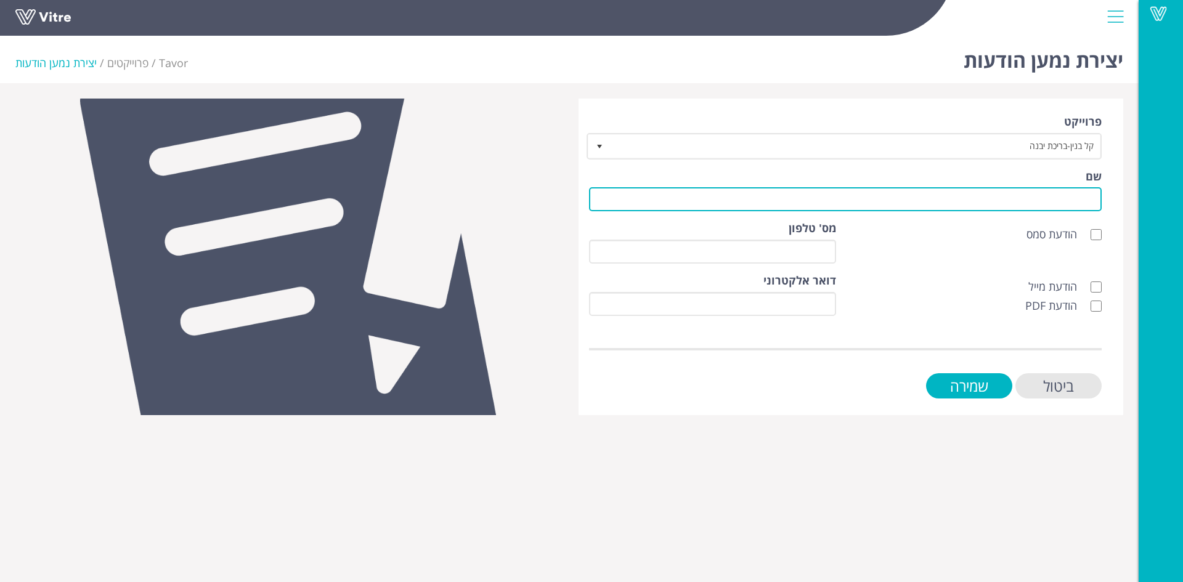
click at [1067, 195] on input "שם" at bounding box center [845, 199] width 513 height 24
type input "לקוח"
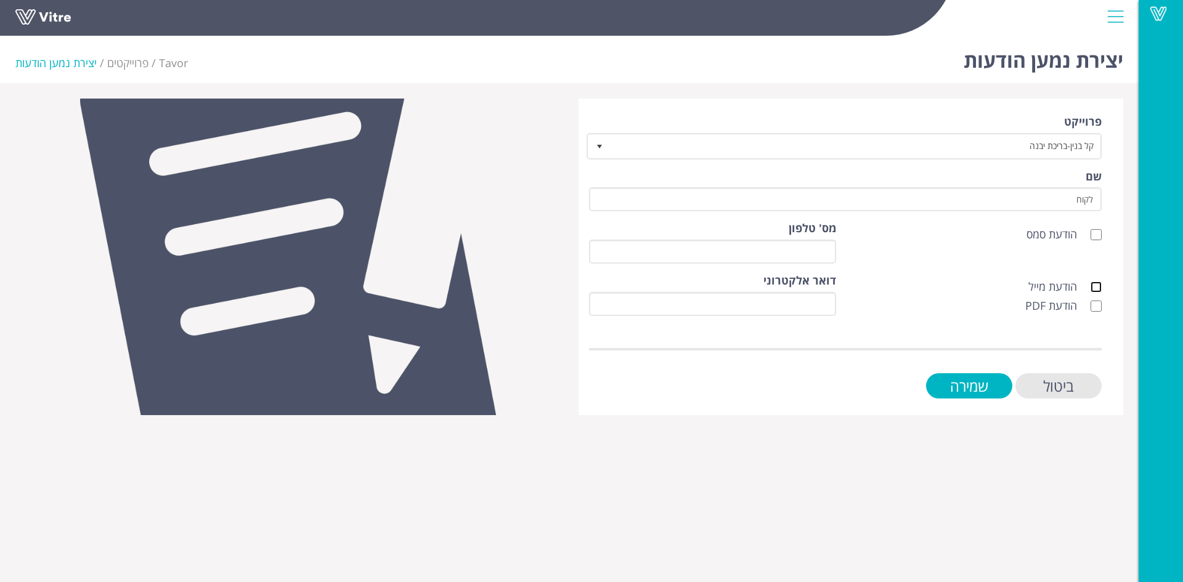
click at [1095, 285] on input "הודעת מייל" at bounding box center [1095, 287] width 11 height 11
checkbox input "true"
drag, startPoint x: 1095, startPoint y: 303, endPoint x: 1089, endPoint y: 326, distance: 24.1
click at [1095, 303] on input "הודעת PDF" at bounding box center [1095, 306] width 11 height 11
checkbox input "true"
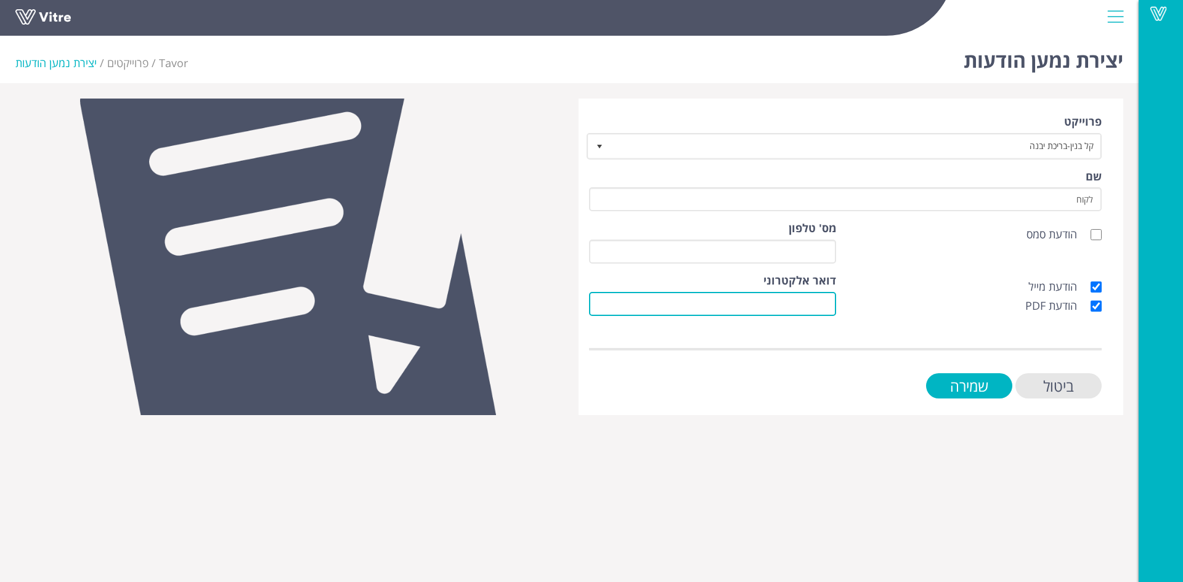
click at [822, 304] on input "דואר אלקטרוני" at bounding box center [712, 304] width 247 height 24
paste input "[EMAIL_ADDRESS][DOMAIN_NAME]"
type input "[EMAIL_ADDRESS][DOMAIN_NAME]"
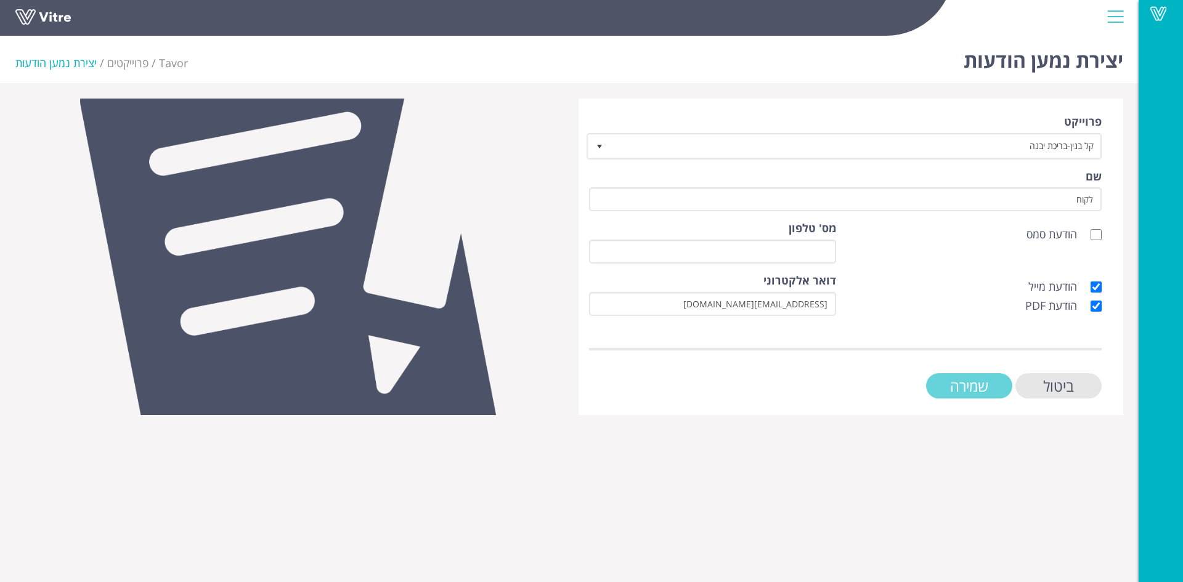
click at [968, 384] on input "שמירה" at bounding box center [969, 385] width 86 height 25
click at [977, 381] on input "שמירה" at bounding box center [969, 385] width 86 height 25
